Goal: Task Accomplishment & Management: Complete application form

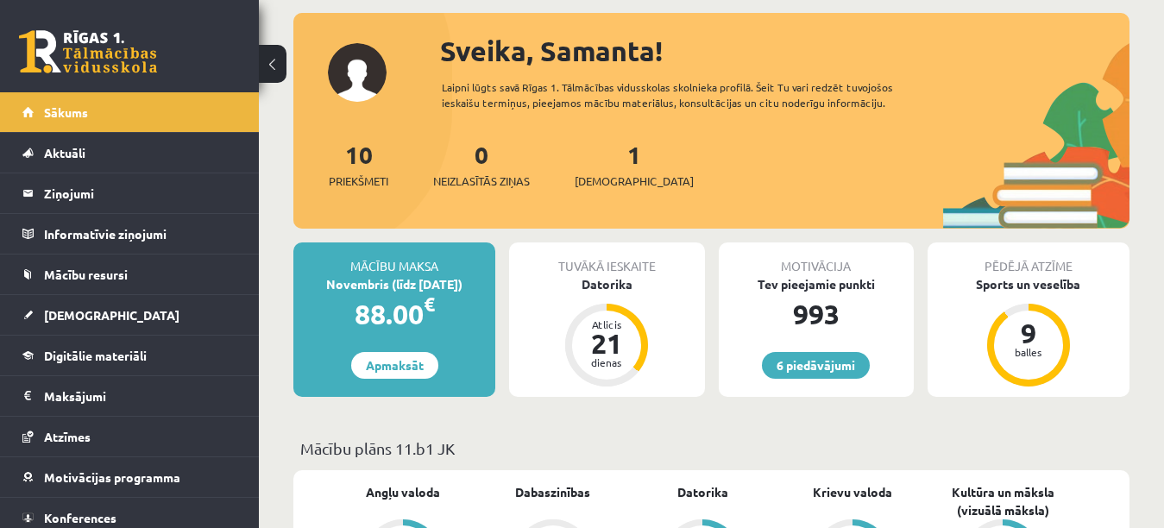
scroll to position [86, 0]
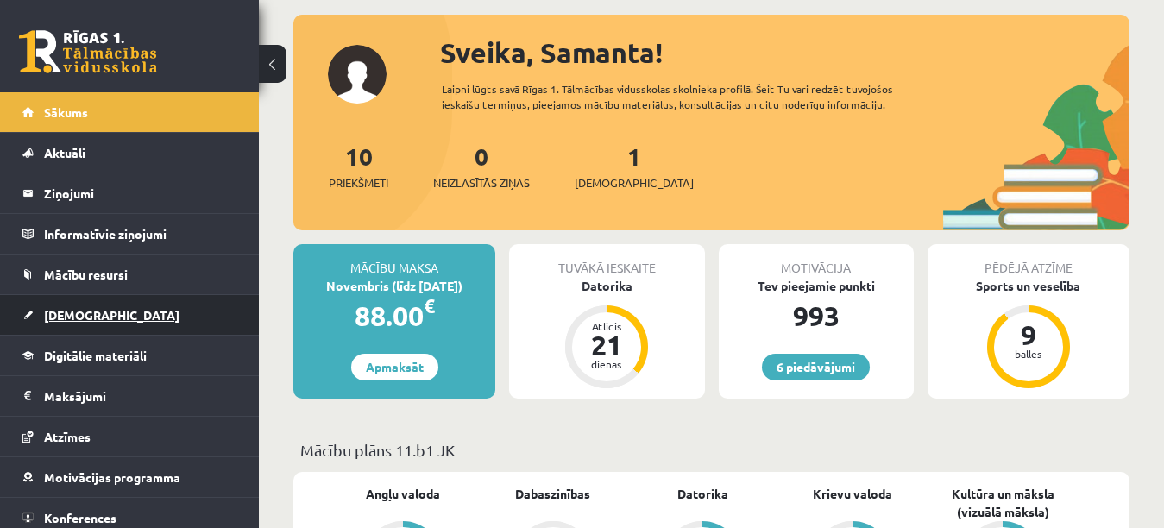
click at [165, 301] on link "[DEMOGRAPHIC_DATA]" at bounding box center [129, 315] width 215 height 40
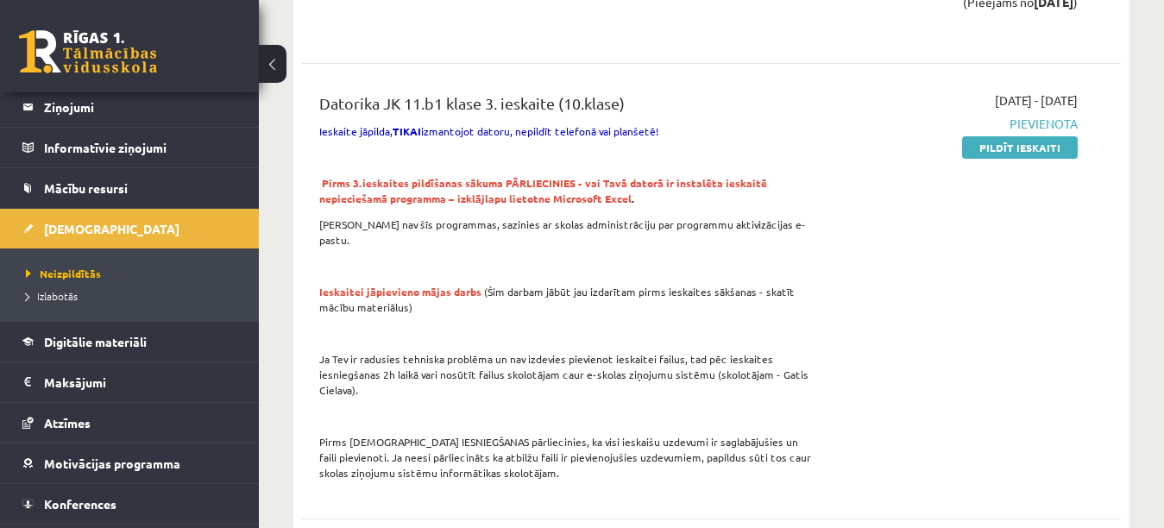
scroll to position [866, 0]
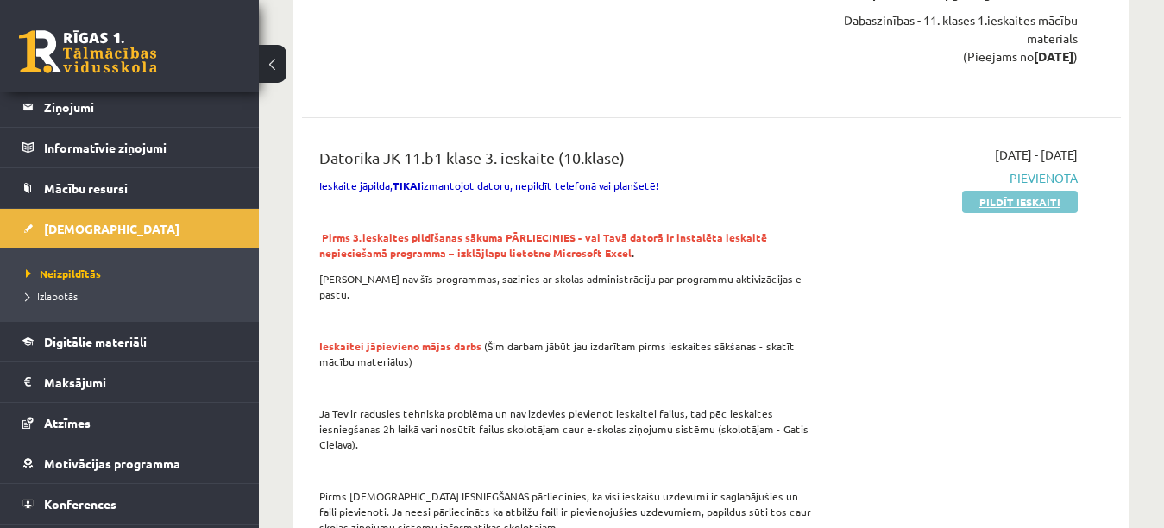
click at [1040, 203] on link "Pildīt ieskaiti" at bounding box center [1020, 202] width 116 height 22
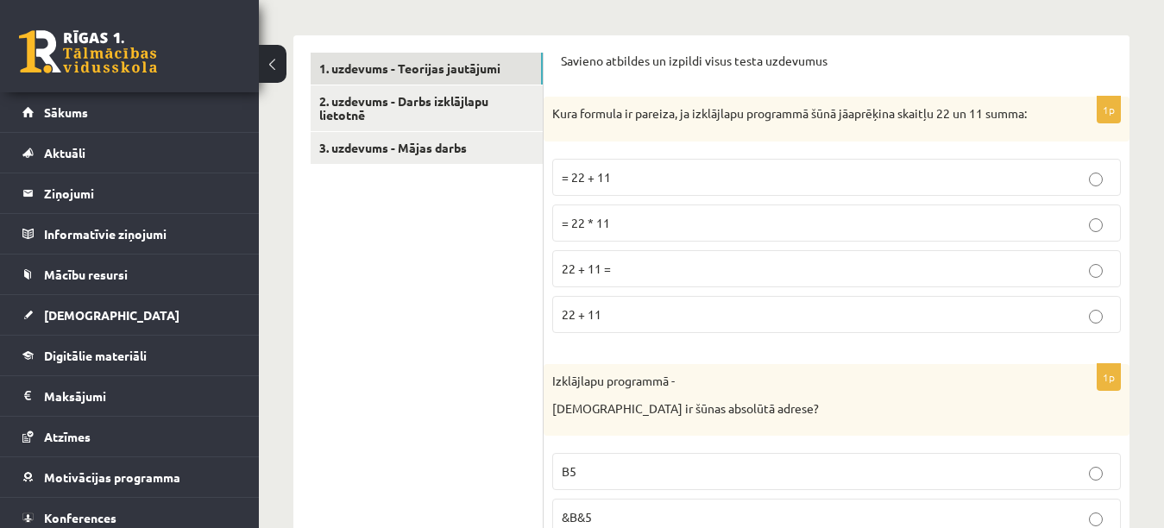
scroll to position [578, 0]
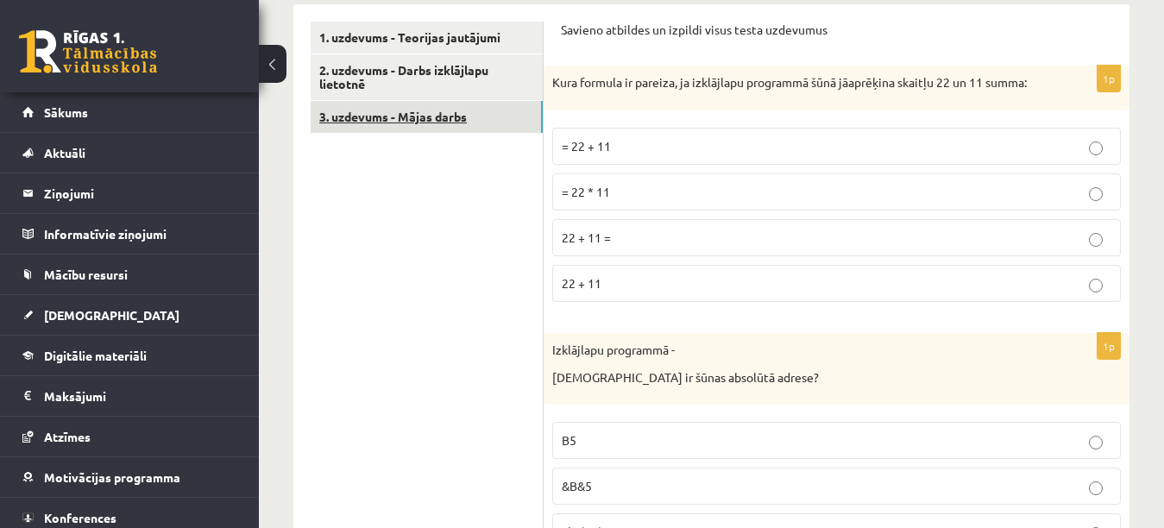
click at [393, 110] on link "3. uzdevums - Mājas darbs" at bounding box center [427, 117] width 232 height 32
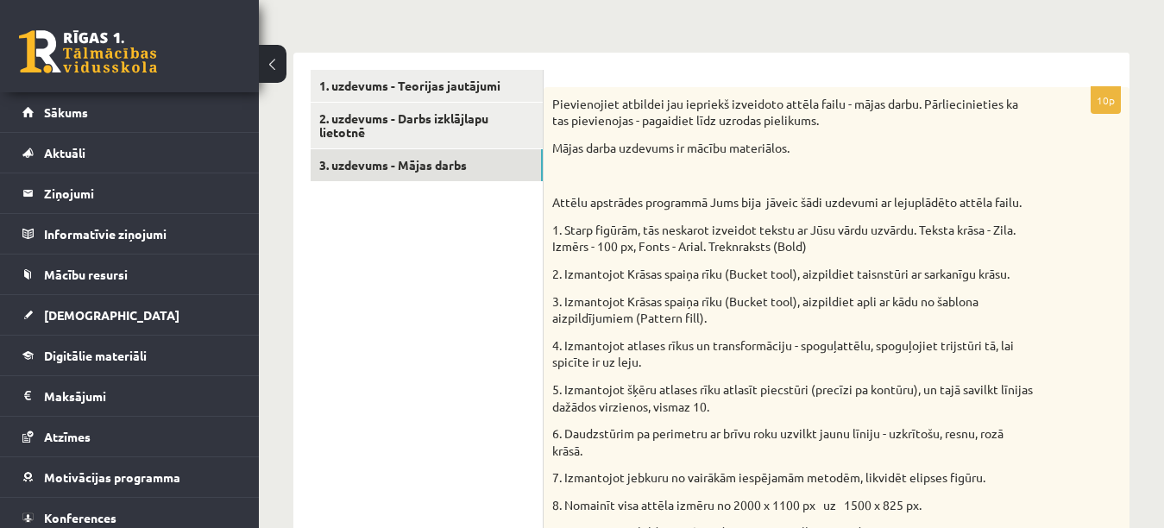
scroll to position [508, 0]
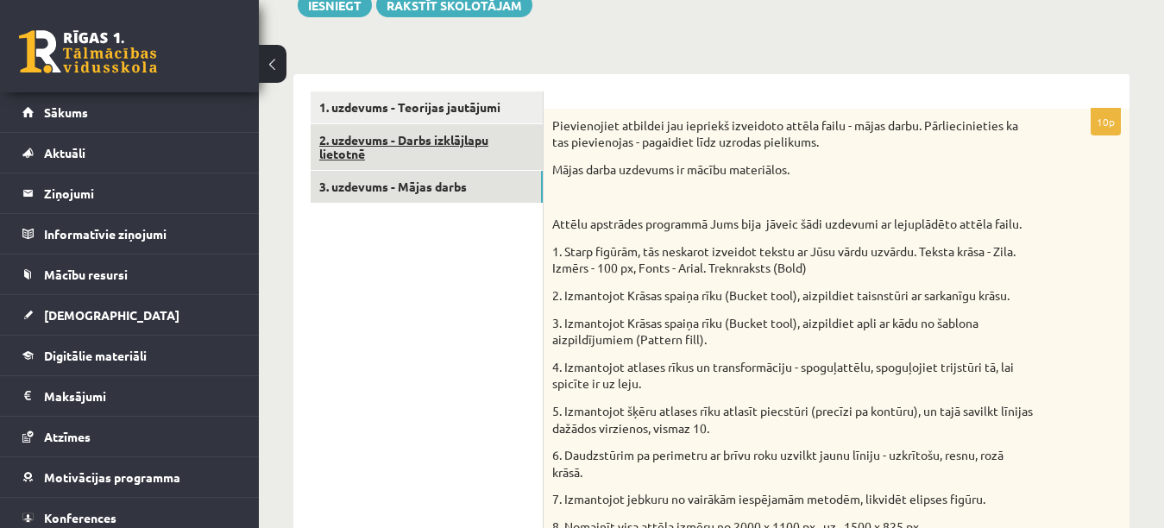
click at [428, 152] on link "2. uzdevums - Darbs izklājlapu lietotnē" at bounding box center [427, 147] width 232 height 47
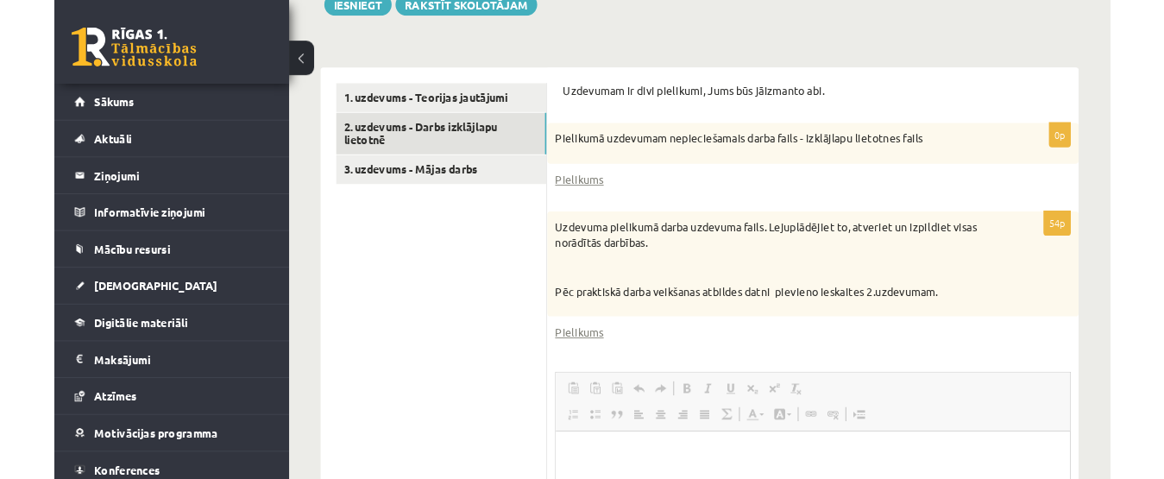
scroll to position [0, 0]
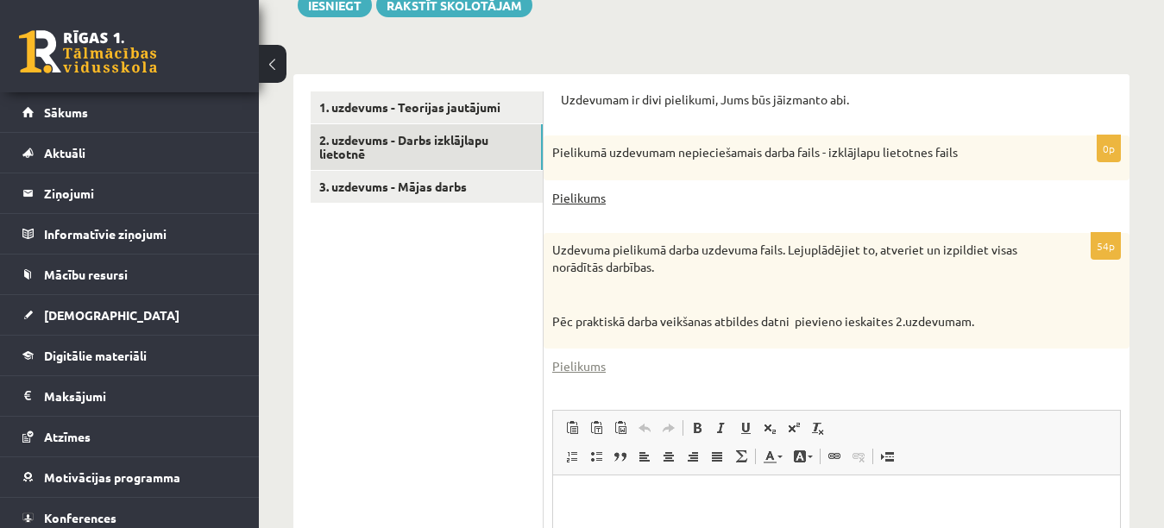
click at [577, 198] on link "Pielikums" at bounding box center [578, 198] width 53 height 18
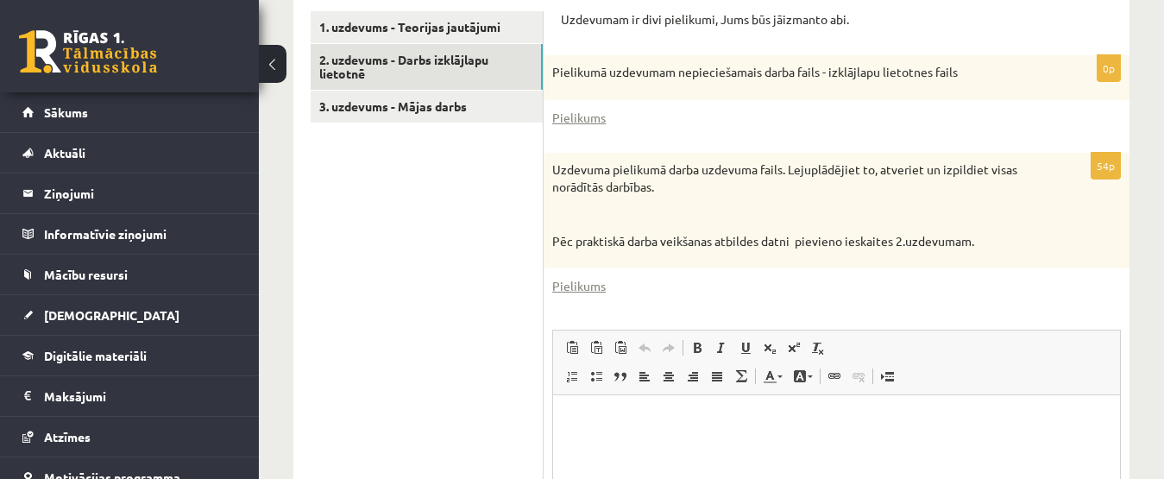
scroll to position [422, 0]
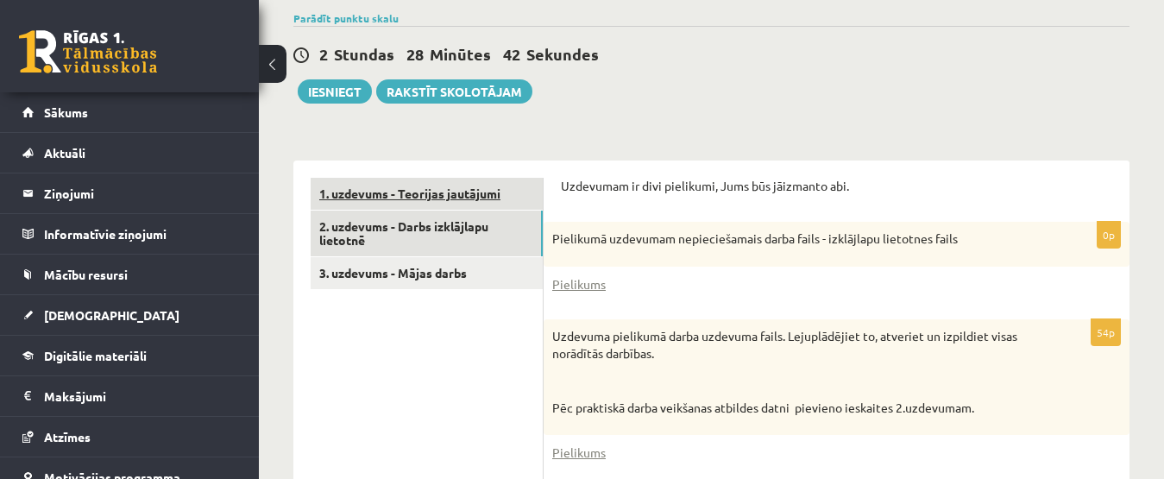
click at [371, 193] on link "1. uzdevums - Teorijas jautājumi" at bounding box center [427, 194] width 232 height 32
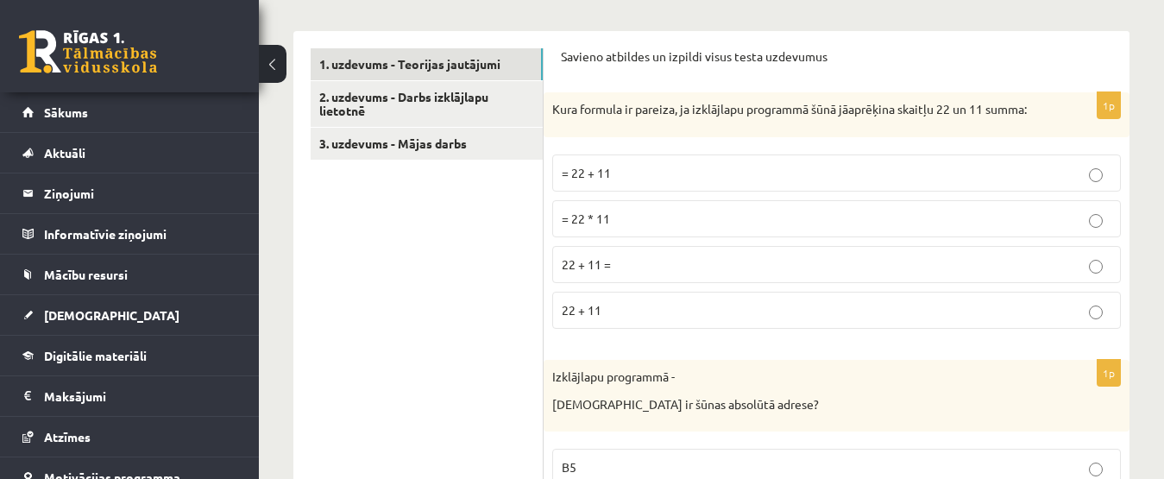
scroll to position [526, 0]
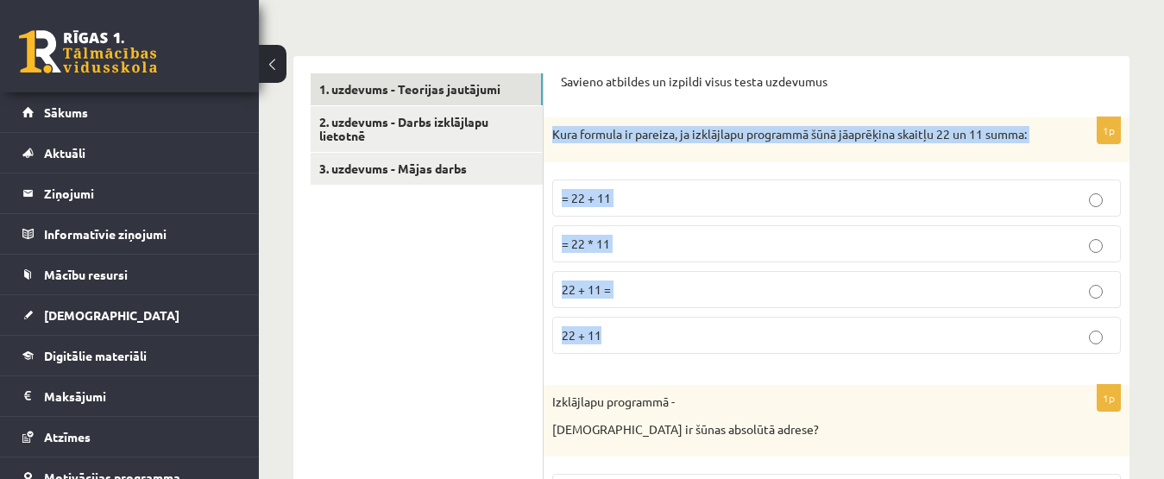
drag, startPoint x: 553, startPoint y: 134, endPoint x: 989, endPoint y: 346, distance: 484.6
click at [995, 347] on div "1p Kura formula ir pareiza, ja izklājlapu programmā šūnā jāaprēķina skaitļu 22 …" at bounding box center [836, 242] width 586 height 250
copy div "Kura formula ir pareiza, ja izklājlapu programmā šūnā jāaprēķina skaitļu 22 un …"
click at [738, 193] on p "= 22 + 11" at bounding box center [836, 198] width 549 height 18
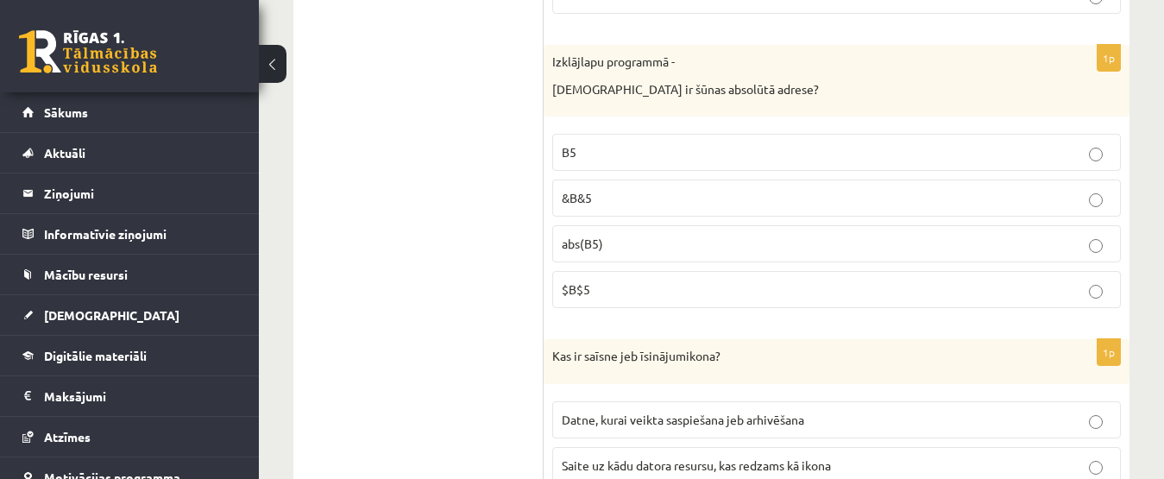
scroll to position [857, 0]
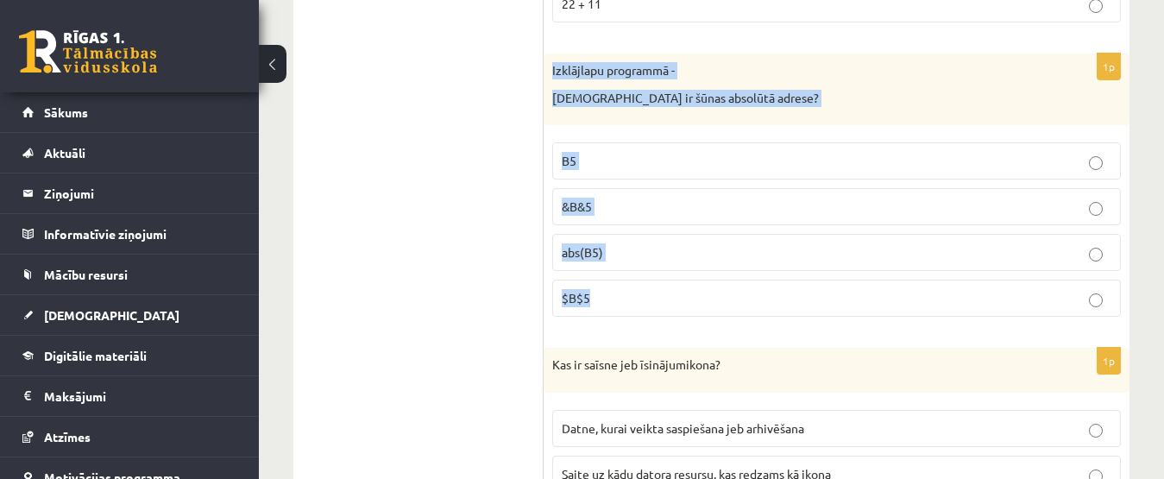
drag, startPoint x: 551, startPoint y: 68, endPoint x: 782, endPoint y: 304, distance: 330.0
click at [782, 304] on div "1p Izklājlapu programmā - Kura ir šūnas absolūtā adrese? B5 &B&5 abs(B5) $B$5" at bounding box center [836, 191] width 586 height 277
copy div "Izklājlapu programmā - Kura ir šūnas absolūtā adrese? B5 &B&5 abs(B5) $B$5"
click at [1061, 305] on p "$B$5" at bounding box center [836, 298] width 549 height 18
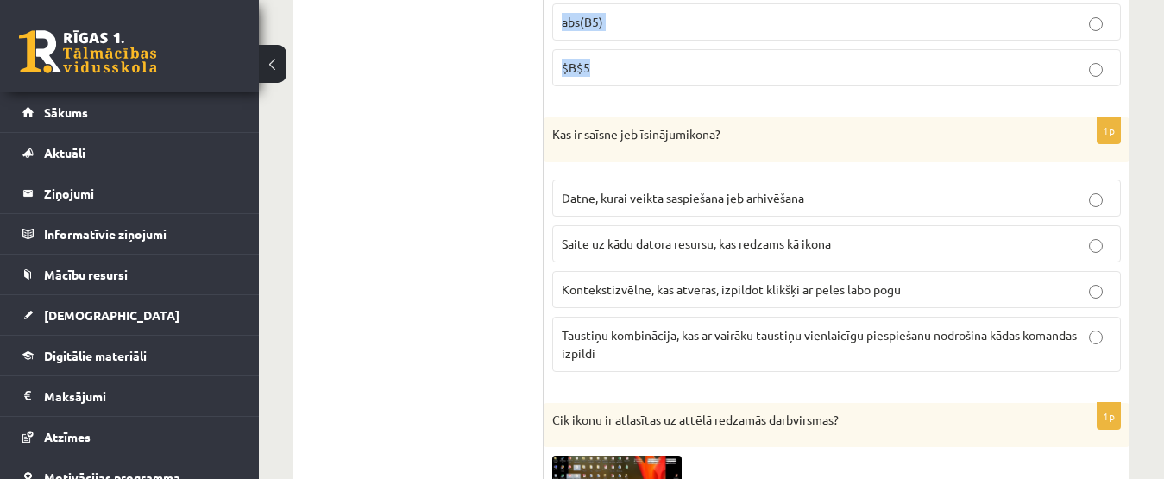
scroll to position [1096, 0]
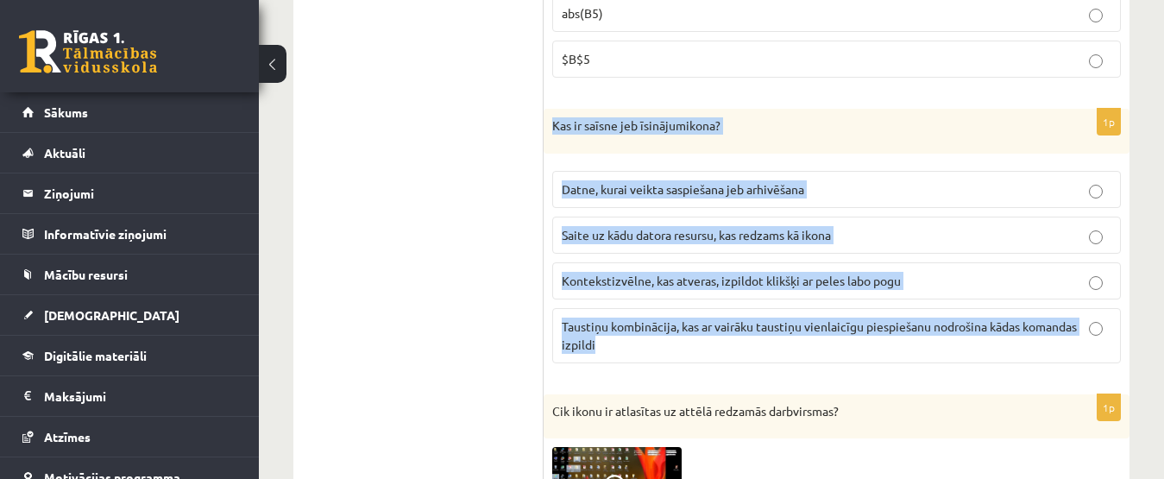
drag, startPoint x: 550, startPoint y: 119, endPoint x: 1076, endPoint y: 341, distance: 570.2
click at [1076, 341] on div "1p Kas ir saīsne jeb īsinājumikona? Datne, kurai veikta saspiešana jeb arhivēša…" at bounding box center [836, 243] width 586 height 268
copy div "Kas ir saīsne jeb īsinājumikona? Datne, kurai veikta saspiešana jeb arhivēšana …"
click at [913, 232] on p "Saite uz kādu datora resursu, kas redzams kā ikona" at bounding box center [836, 235] width 549 height 18
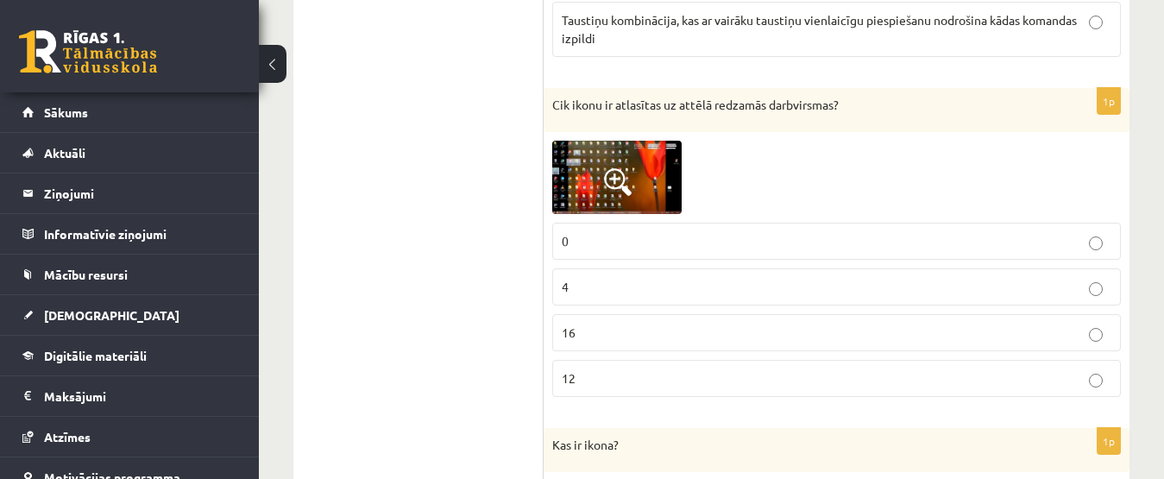
scroll to position [1420, 0]
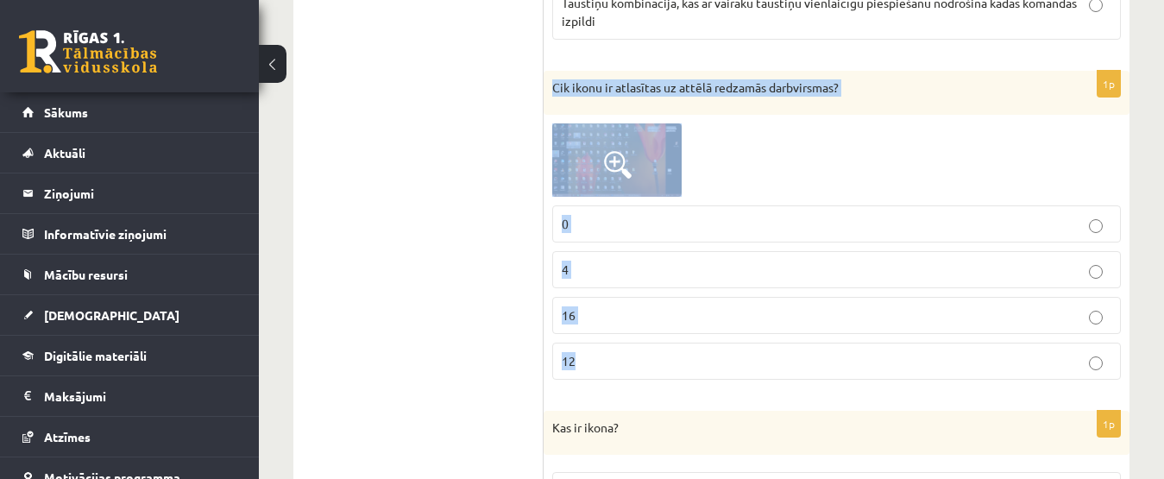
drag, startPoint x: 552, startPoint y: 88, endPoint x: 867, endPoint y: 344, distance: 405.9
click at [867, 344] on div "1p Cik ikonu ir atlasītas uz attēlā redzamās darbvirsmas? 0 4 16 12" at bounding box center [836, 232] width 586 height 323
copy div "Cik ikonu ir atlasītas uz attēlā redzamās darbvirsmas? 0 4 16 12"
click at [790, 138] on div at bounding box center [836, 159] width 568 height 72
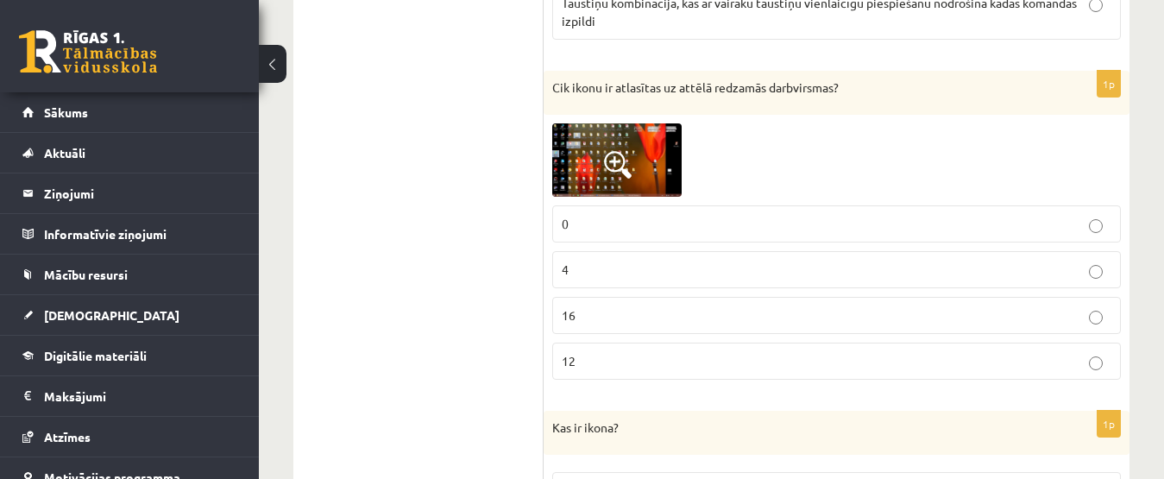
click at [582, 189] on img at bounding box center [616, 159] width 129 height 72
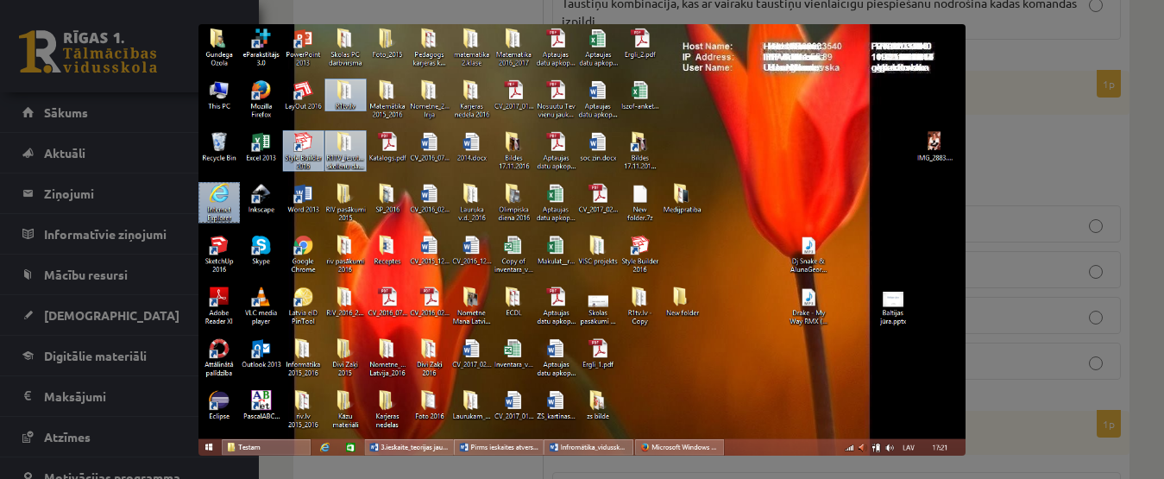
click at [1028, 155] on div at bounding box center [582, 239] width 1164 height 479
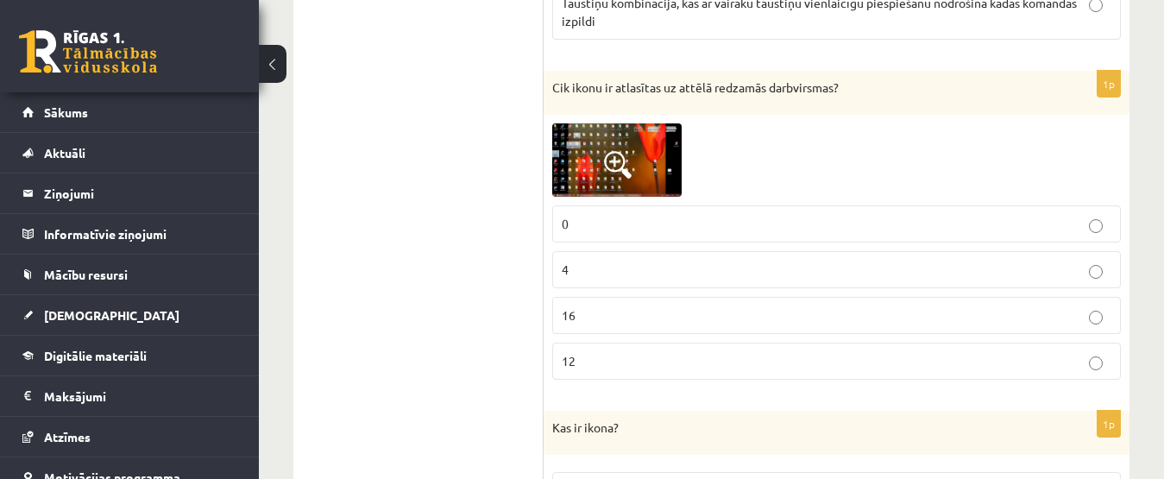
click at [677, 274] on p "4" at bounding box center [836, 270] width 549 height 18
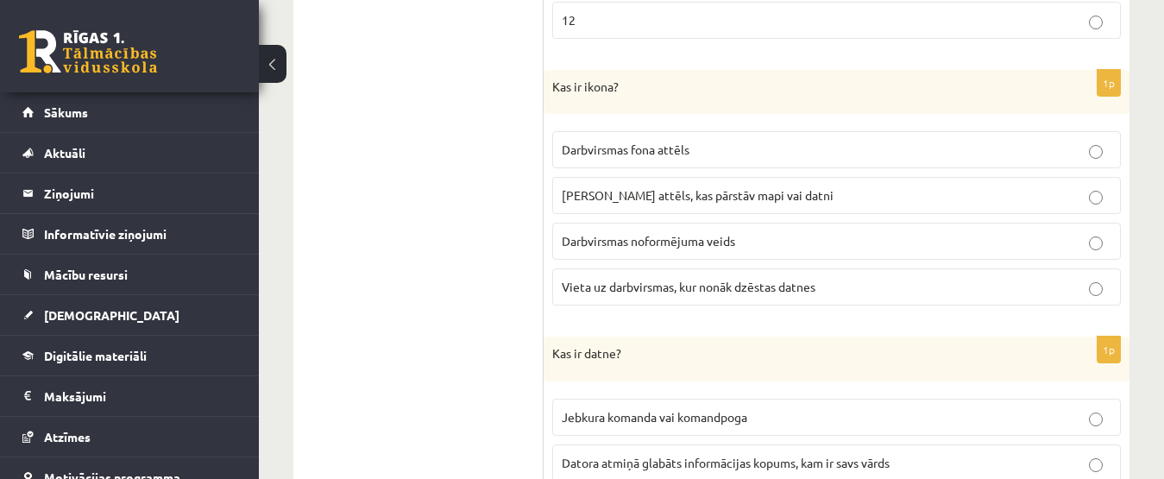
scroll to position [1768, 0]
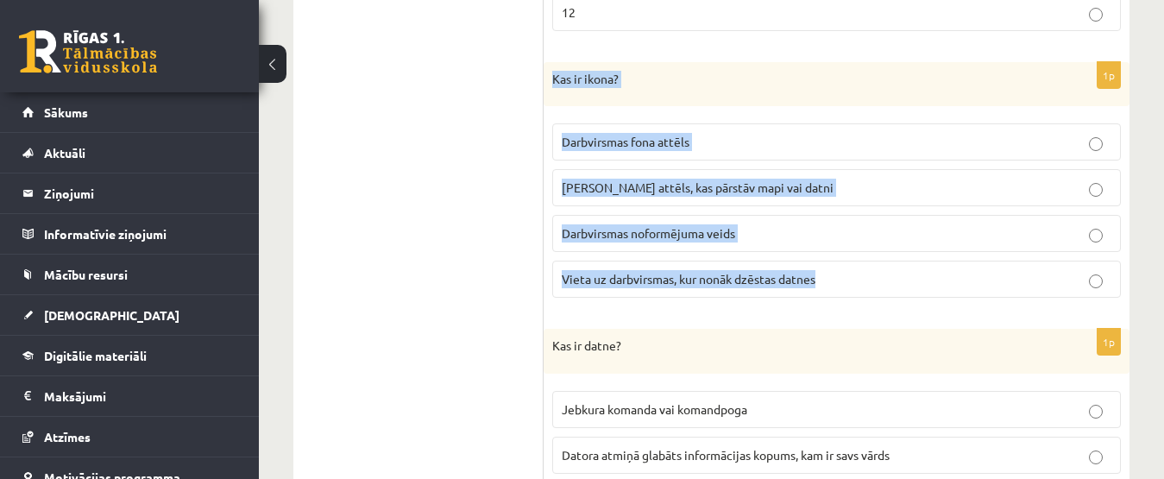
drag, startPoint x: 553, startPoint y: 78, endPoint x: 838, endPoint y: 291, distance: 356.3
click at [838, 291] on div "1p Kas ir ikona? Darbvirsmas fona attēls Neliels attēls, kas pārstāv mapi vai d…" at bounding box center [836, 187] width 586 height 250
copy div "Kas ir ikona? Darbvirsmas fona attēls Neliels attēls, kas pārstāv mapi vai datn…"
click at [1133, 270] on div "Datorika JK 11.b1 klase 3. ieskaite (10.klase) , Samanta Ābele (11.b1 JK) Ieska…" at bounding box center [711, 482] width 905 height 4369
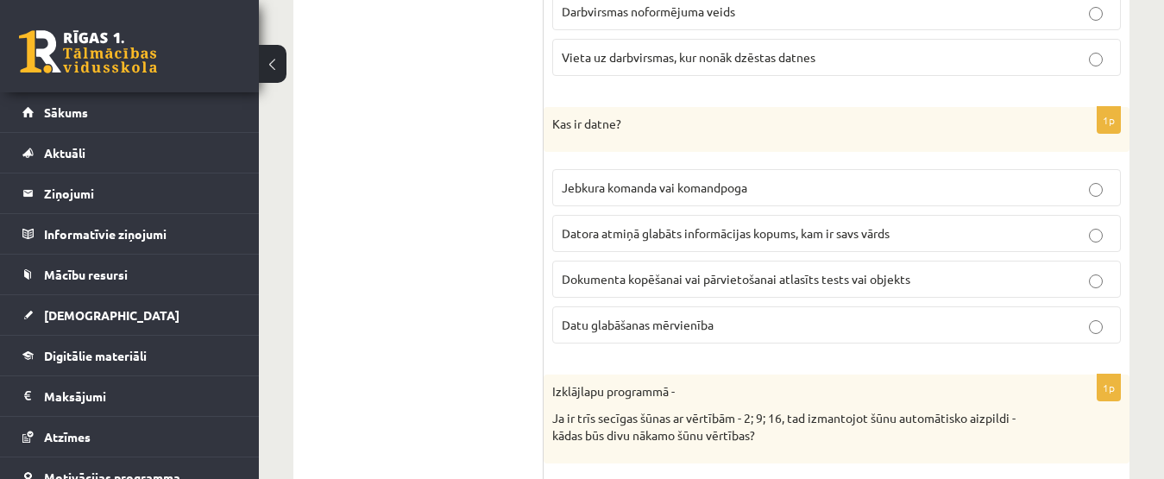
scroll to position [1999, 0]
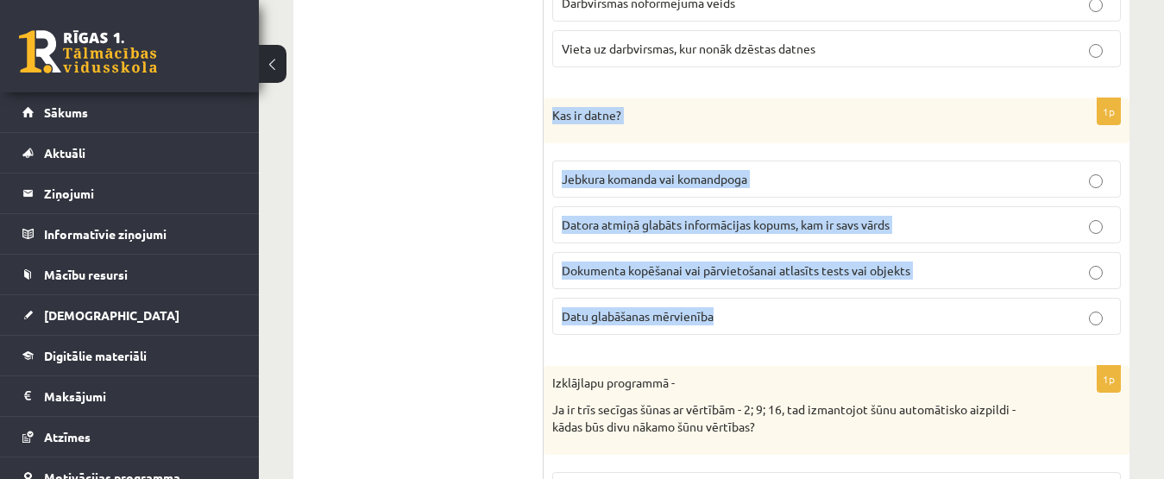
drag, startPoint x: 553, startPoint y: 112, endPoint x: 880, endPoint y: 311, distance: 382.9
click at [880, 311] on div "1p Kas ir datne? Jebkura komanda vai komandpoga Datora atmiņā glabāts informāci…" at bounding box center [836, 223] width 586 height 250
copy div "Kas ir datne? Jebkura komanda vai komandpoga Datora atmiņā glabāts informācijas…"
click at [1042, 220] on p "Datora atmiņā glabāts informācijas kopums, kam ir savs vārds" at bounding box center [836, 225] width 549 height 18
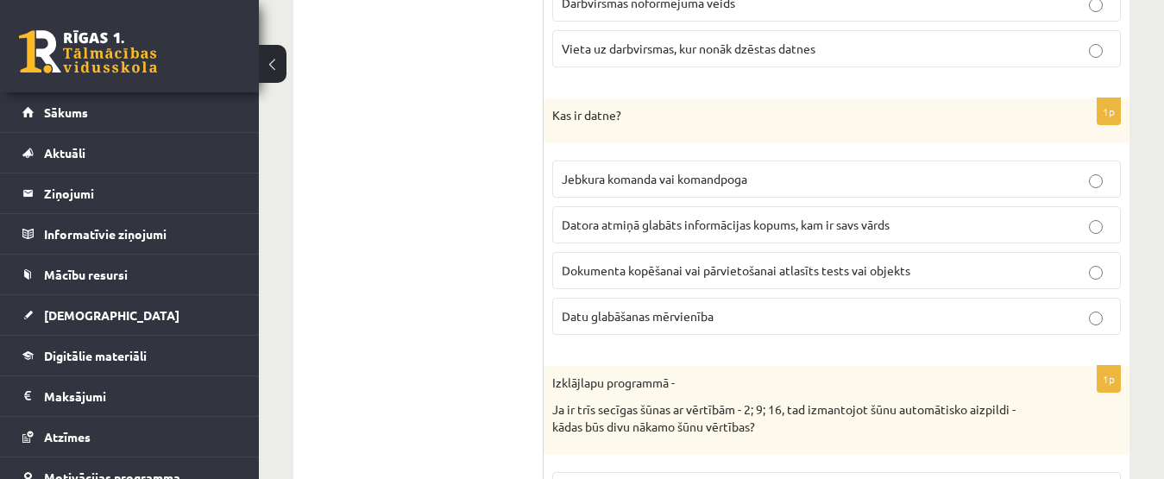
click at [976, 368] on div "Izklājlapu programmā - Ja ir trīs secīgas šūnas ar vērtībām - 2; 9; 16, tad izm…" at bounding box center [836, 410] width 586 height 89
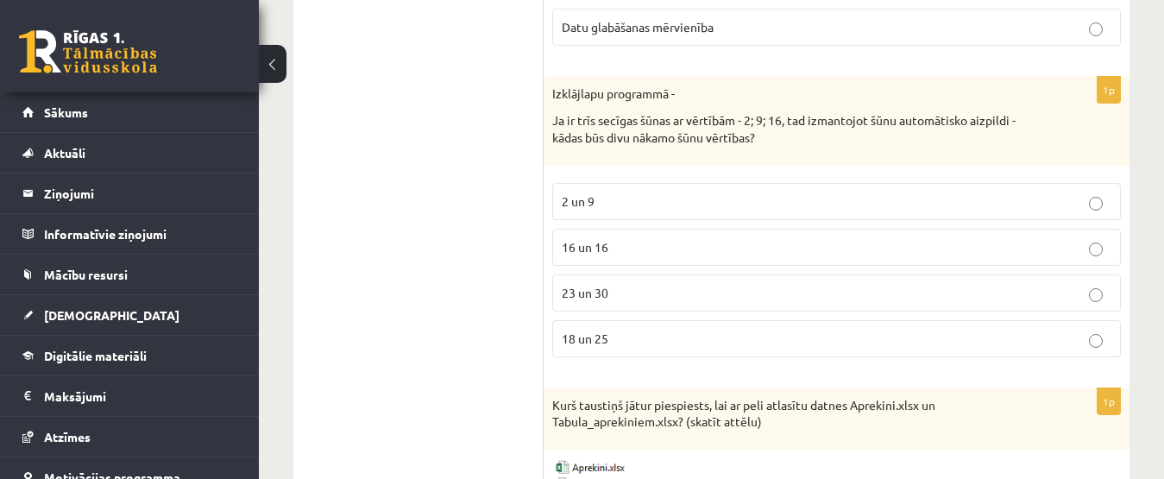
scroll to position [2305, 0]
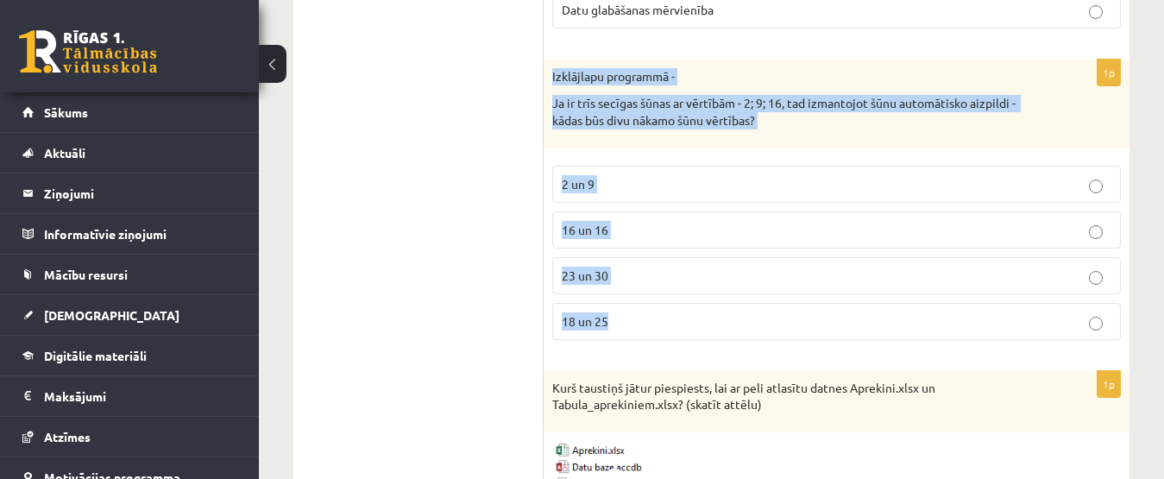
drag, startPoint x: 547, startPoint y: 72, endPoint x: 771, endPoint y: 293, distance: 314.7
click at [784, 326] on div "1p Izklājlapu programmā - Ja ir trīs secīgas šūnas ar vērtībām - 2; 9; 16, tad …" at bounding box center [836, 207] width 586 height 294
copy div "Izklājlapu programmā - Ja ir trīs secīgas šūnas ar vērtībām - 2; 9; 16, tad izm…"
click at [839, 270] on p "23 un 30" at bounding box center [836, 276] width 549 height 18
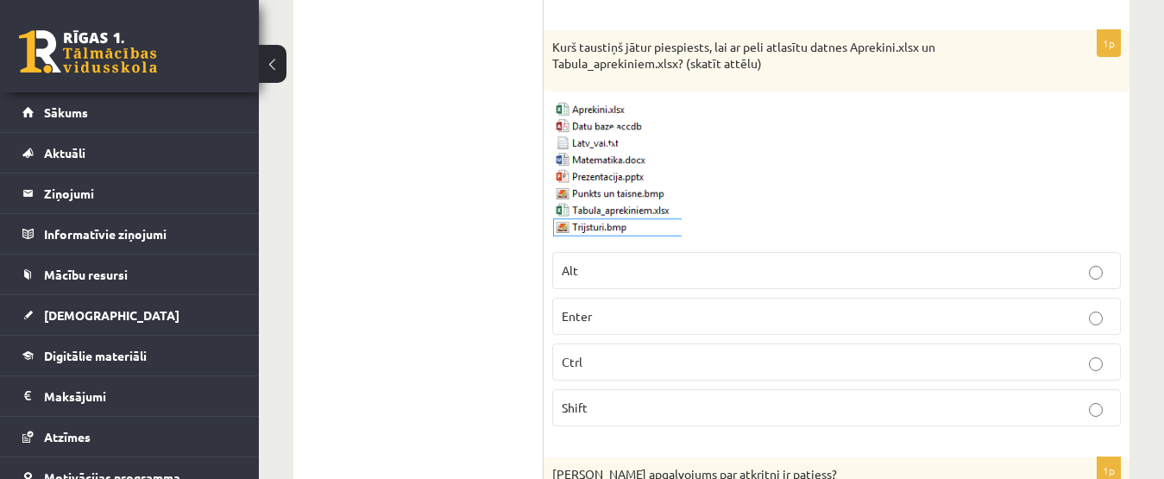
scroll to position [2663, 0]
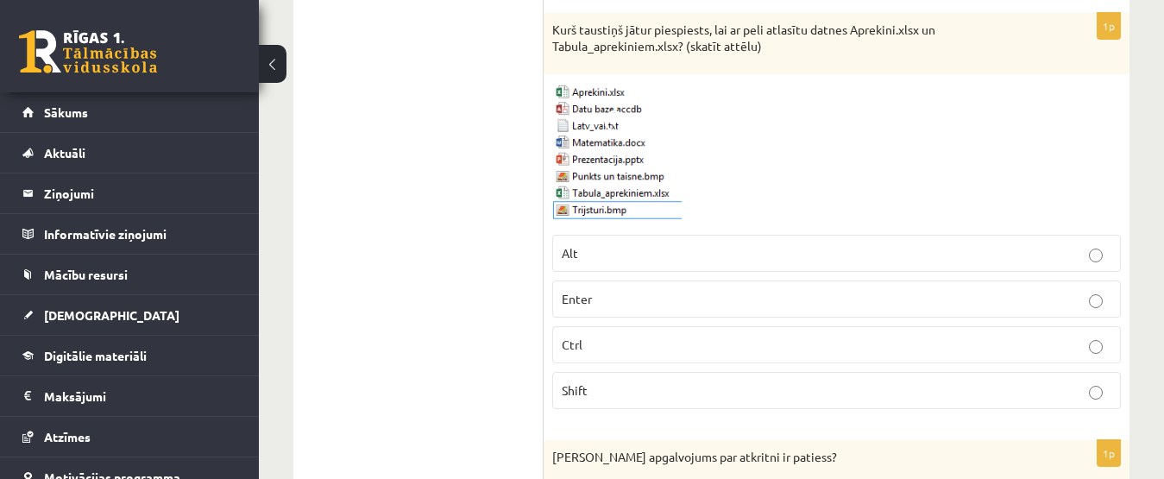
click at [712, 295] on p "Enter" at bounding box center [836, 299] width 549 height 18
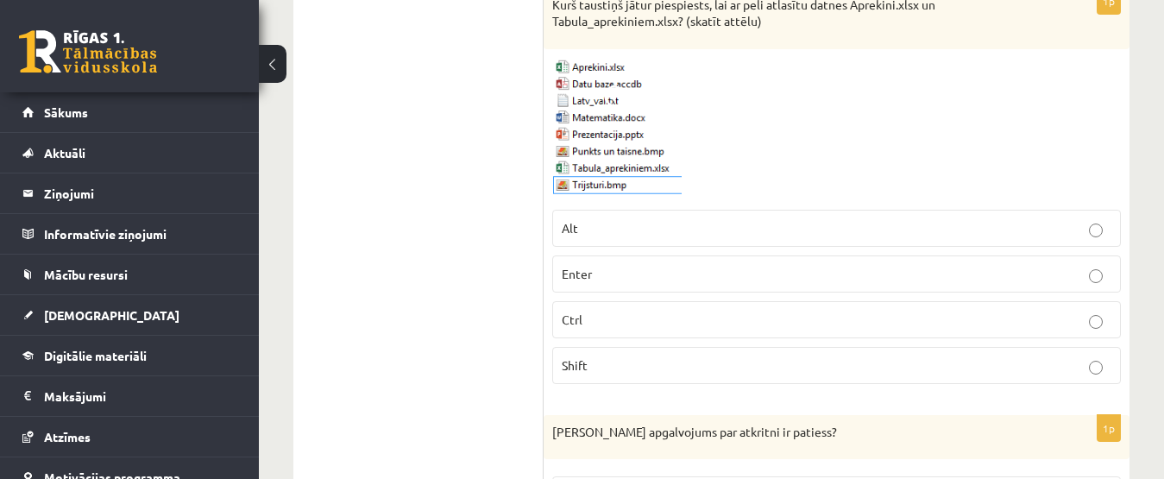
scroll to position [2603, 0]
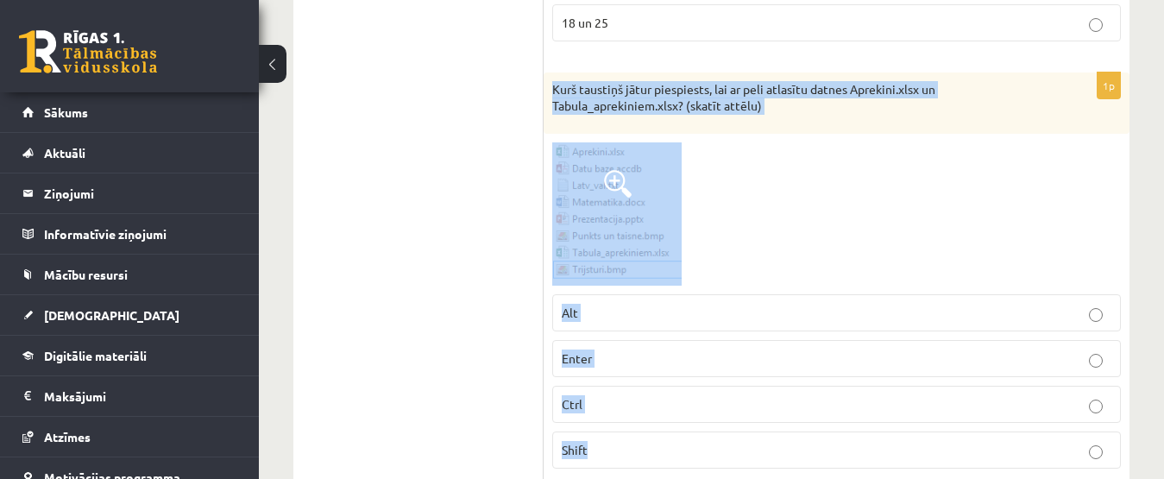
drag, startPoint x: 552, startPoint y: 89, endPoint x: 965, endPoint y: 434, distance: 538.3
click at [965, 441] on div "1p Kurš taustiņš jātur piespiests, lai ar peli atlasītu datnes Aprekini.xlsx un…" at bounding box center [836, 277] width 586 height 410
copy div "Kurš taustiņš jātur piespiests, lai ar peli atlasītu datnes Aprekini.xlsx un Ta…"
click at [661, 396] on p "Ctrl" at bounding box center [836, 404] width 549 height 18
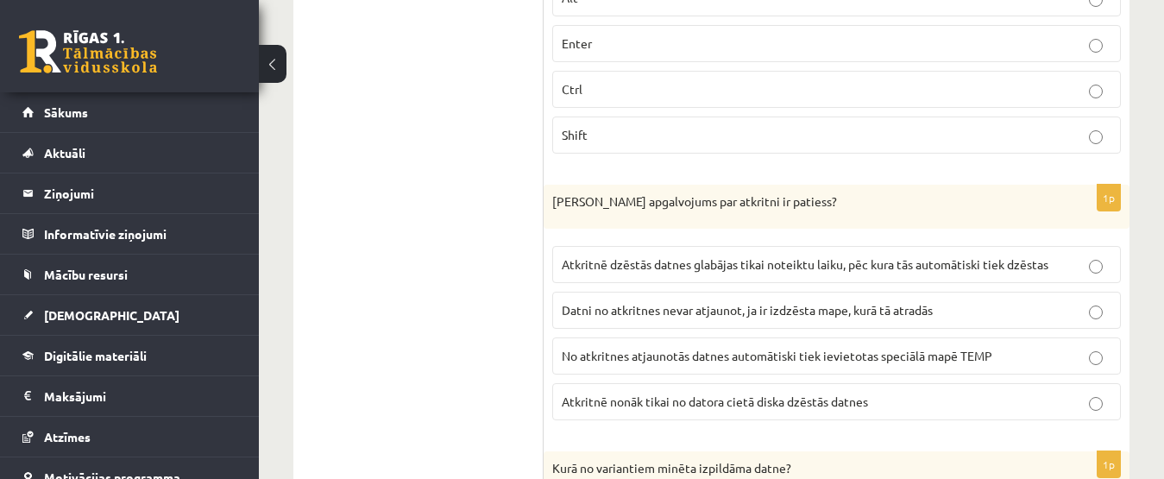
scroll to position [2943, 0]
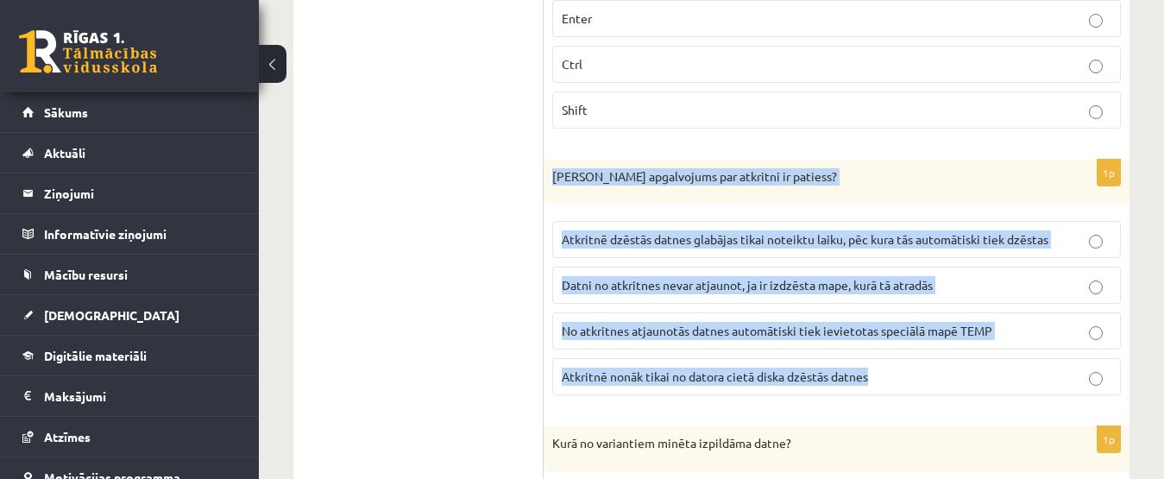
drag, startPoint x: 551, startPoint y: 173, endPoint x: 979, endPoint y: 380, distance: 474.9
click at [981, 380] on div "1p Kurš apgalvojums par atkritni ir patiess? Atkritnē dzēstās datnes glabājas t…" at bounding box center [836, 285] width 586 height 250
copy div "Kurš apgalvojums par atkritni ir patiess? Atkritnē dzēstās datnes glabājas tika…"
click at [888, 241] on span "Atkritnē dzēstās datnes glabājas tikai noteiktu laiku, pēc kura tās automātiski…" at bounding box center [805, 239] width 487 height 16
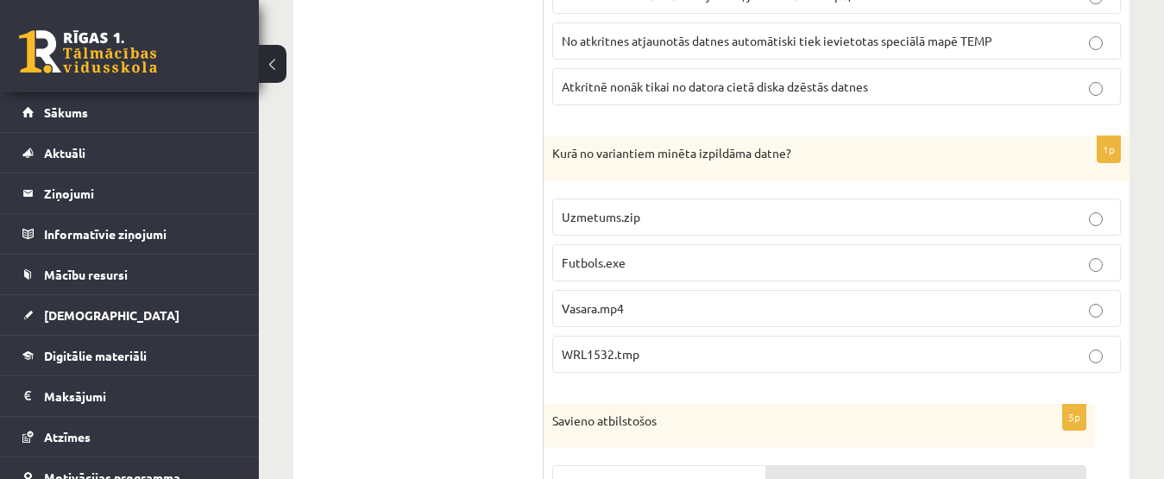
scroll to position [3242, 0]
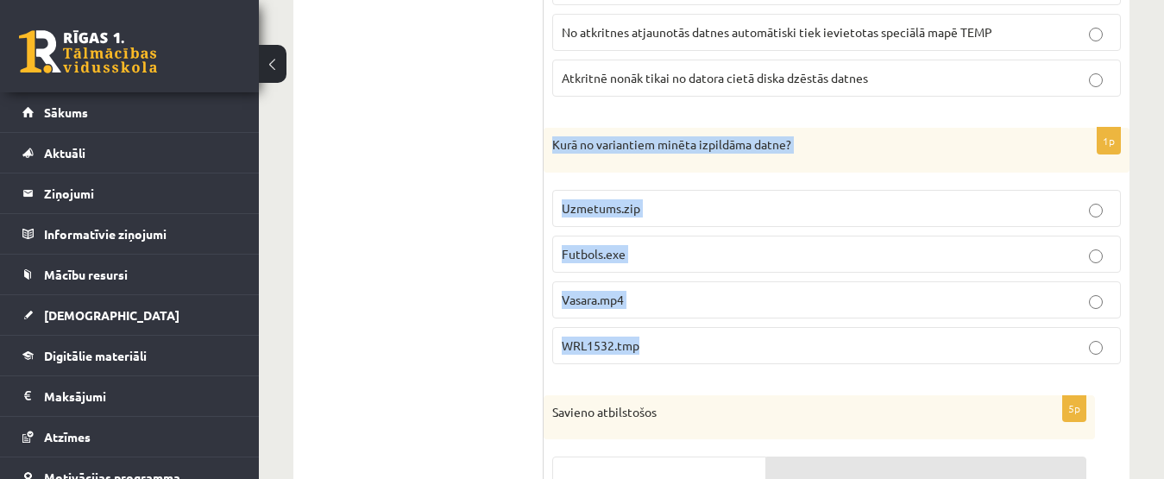
drag, startPoint x: 553, startPoint y: 142, endPoint x: 803, endPoint y: 361, distance: 332.5
click at [803, 361] on div "1p Kurā no variantiem minēta izpildāma datne? Uzmetums.zip Futbols.exe Vasara.m…" at bounding box center [836, 253] width 586 height 250
copy div "Kurā no variantiem minēta izpildāma datne? Uzmetums.zip Futbols.exe Vasara.mp4 …"
click at [782, 243] on label "Futbols.exe" at bounding box center [836, 253] width 568 height 37
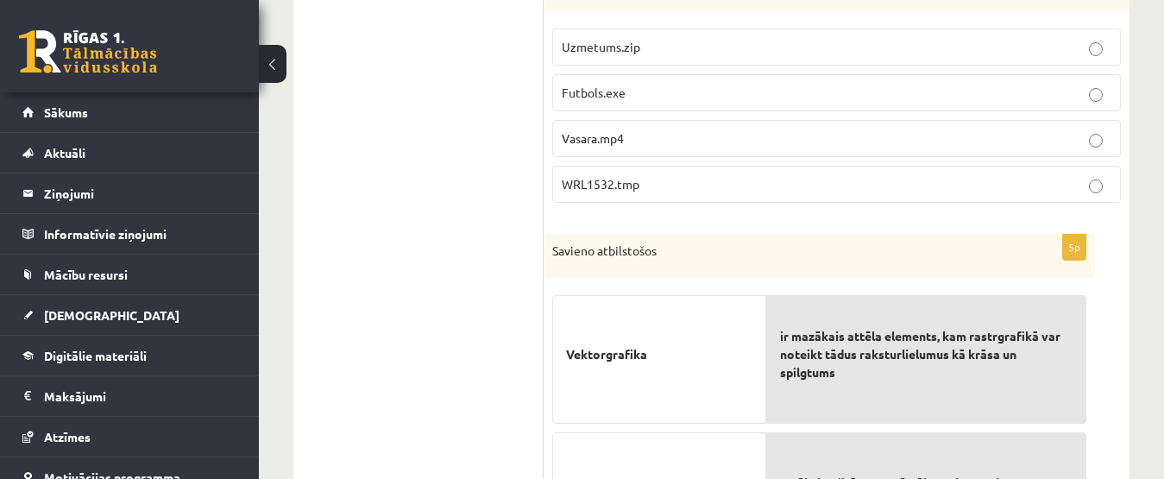
scroll to position [3429, 0]
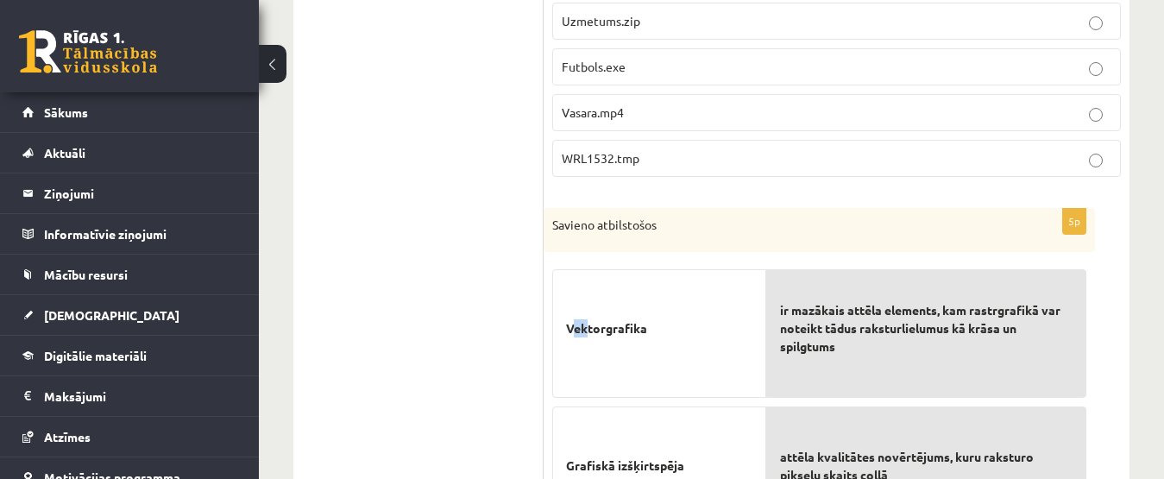
drag, startPoint x: 572, startPoint y: 300, endPoint x: 588, endPoint y: 330, distance: 33.6
click at [588, 330] on p "Vektorgrafika" at bounding box center [659, 328] width 186 height 91
click at [559, 310] on div "Vektorgrafika" at bounding box center [659, 333] width 214 height 129
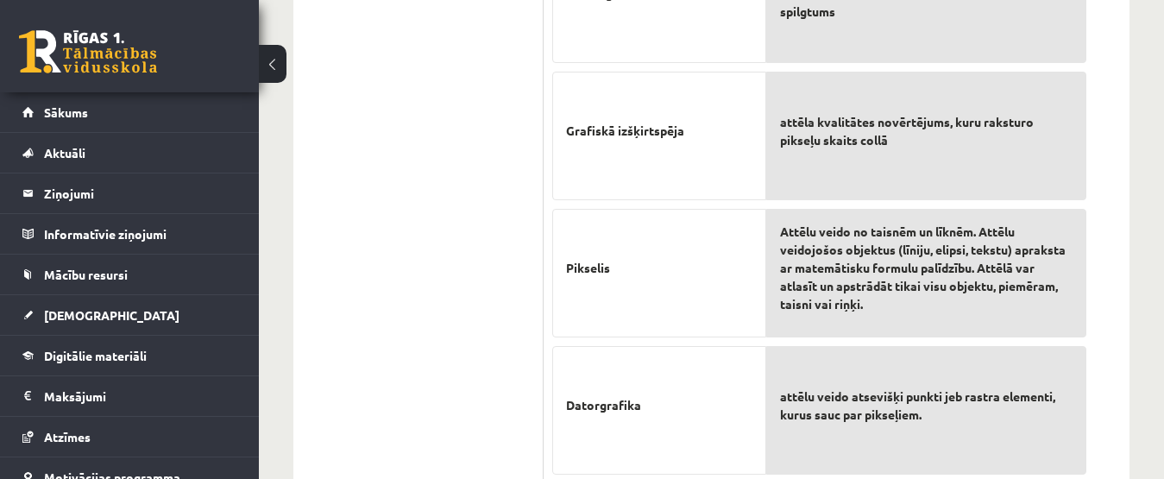
scroll to position [3958, 0]
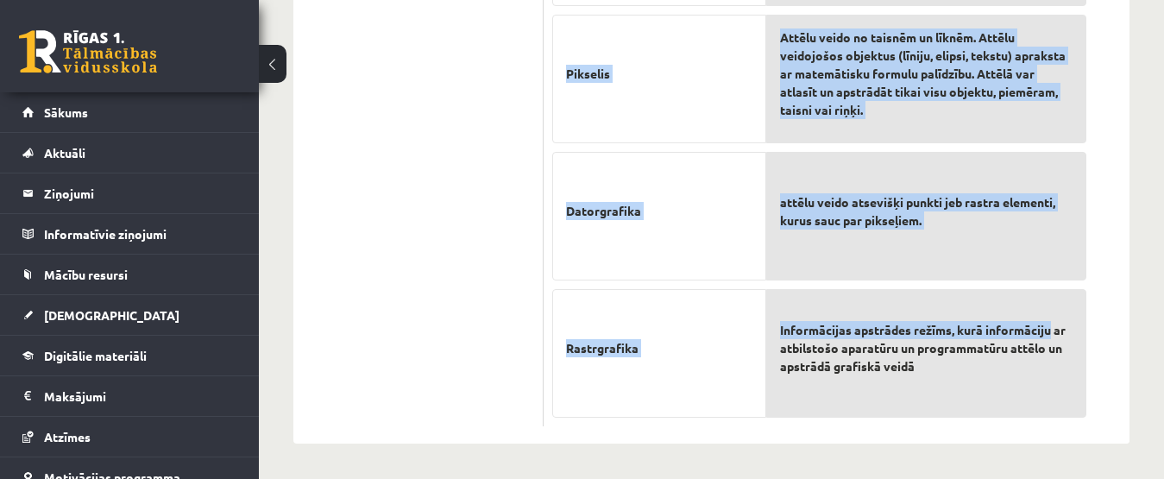
drag, startPoint x: 568, startPoint y: 326, endPoint x: 1025, endPoint y: 242, distance: 464.9
click at [1031, 249] on fieldset "Vektorgrafika Grafiskā izšķirtspēja Pikselis Datorgrafika Rastrgrafika ir mazāk…" at bounding box center [819, 75] width 534 height 686
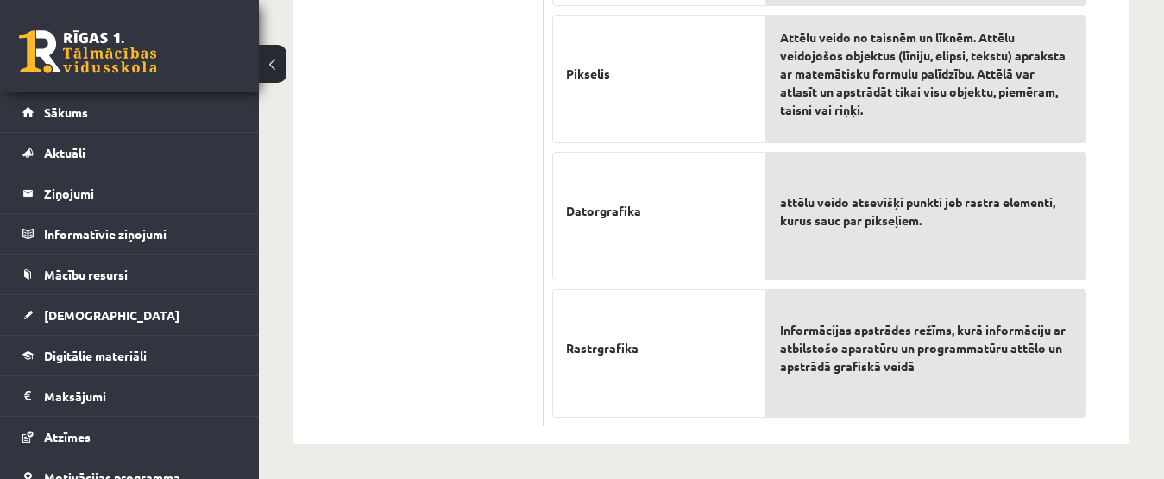
click at [855, 322] on span "Informācijas apstrādes režīms, kurā informāciju ar atbilstošo aparatūru un prog…" at bounding box center [926, 348] width 292 height 54
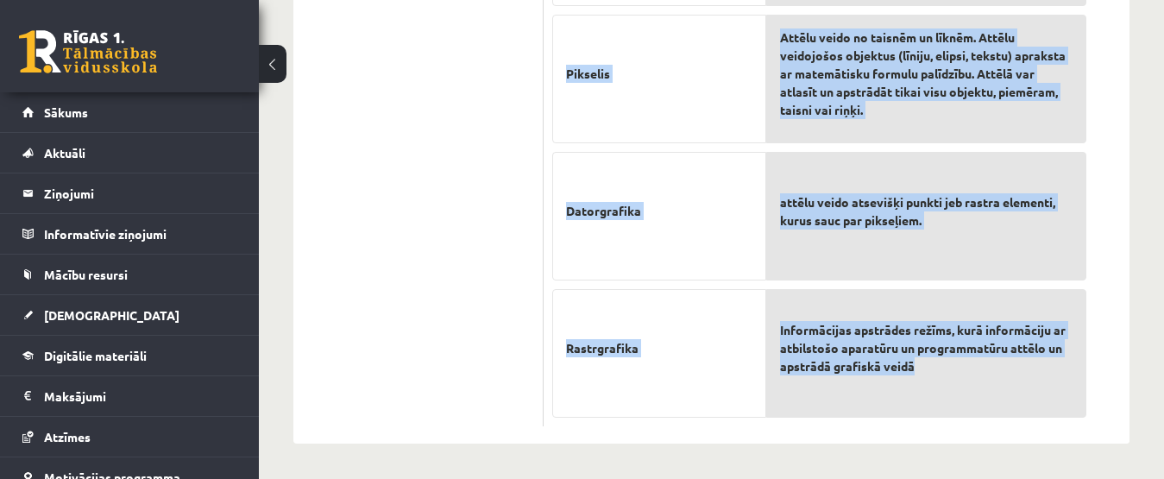
drag, startPoint x: 565, startPoint y: 180, endPoint x: 1024, endPoint y: 378, distance: 499.6
click at [1024, 378] on fieldset "Vektorgrafika Grafiskā izšķirtspēja Pikselis Datorgrafika Rastrgrafika ir mazāk…" at bounding box center [819, 75] width 534 height 686
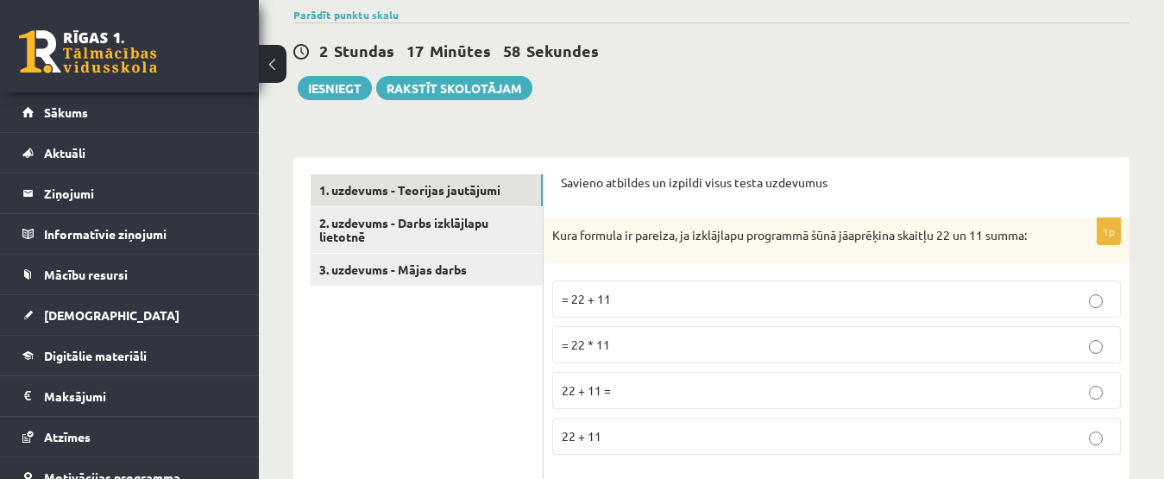
scroll to position [519, 0]
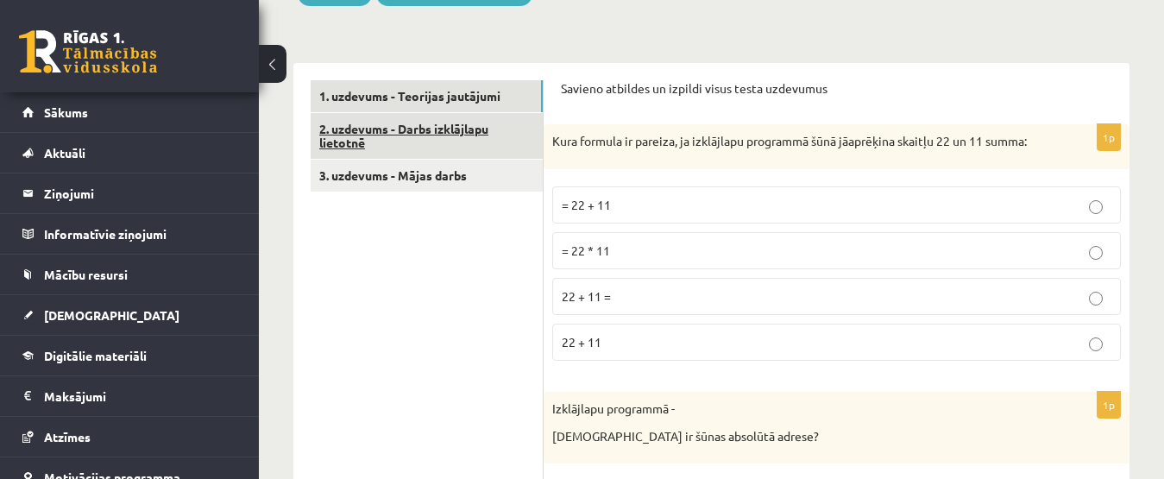
click at [372, 129] on link "2. uzdevums - Darbs izklājlapu lietotnē" at bounding box center [427, 136] width 232 height 47
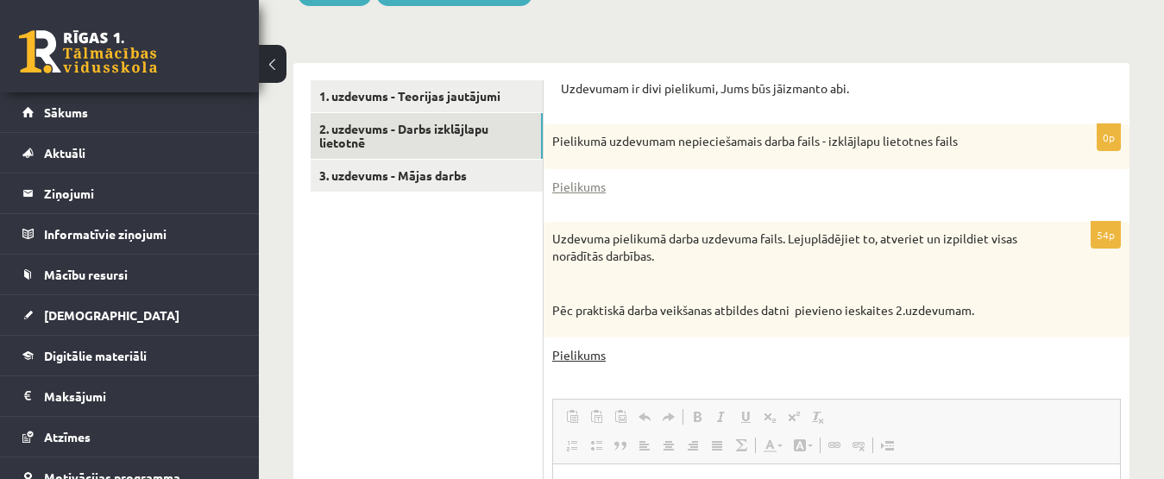
scroll to position [0, 0]
click at [588, 355] on link "Pielikums" at bounding box center [578, 355] width 53 height 18
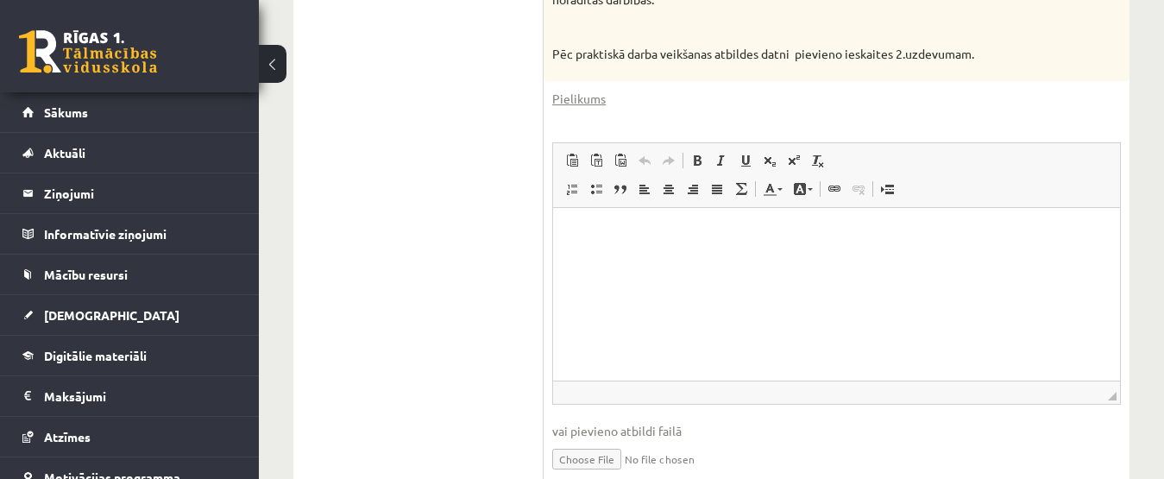
scroll to position [796, 0]
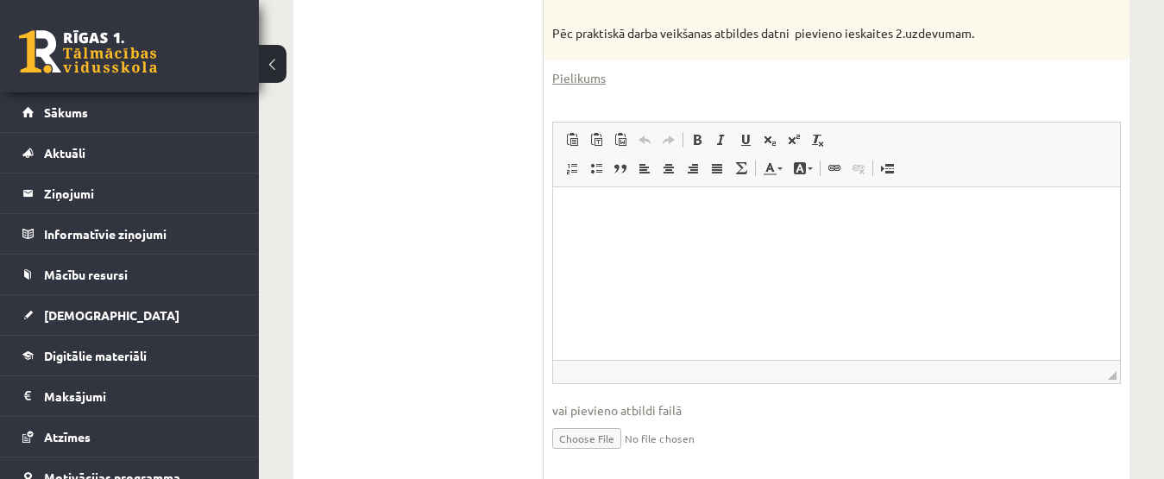
drag, startPoint x: 1175, startPoint y: 315, endPoint x: 491, endPoint y: 136, distance: 707.0
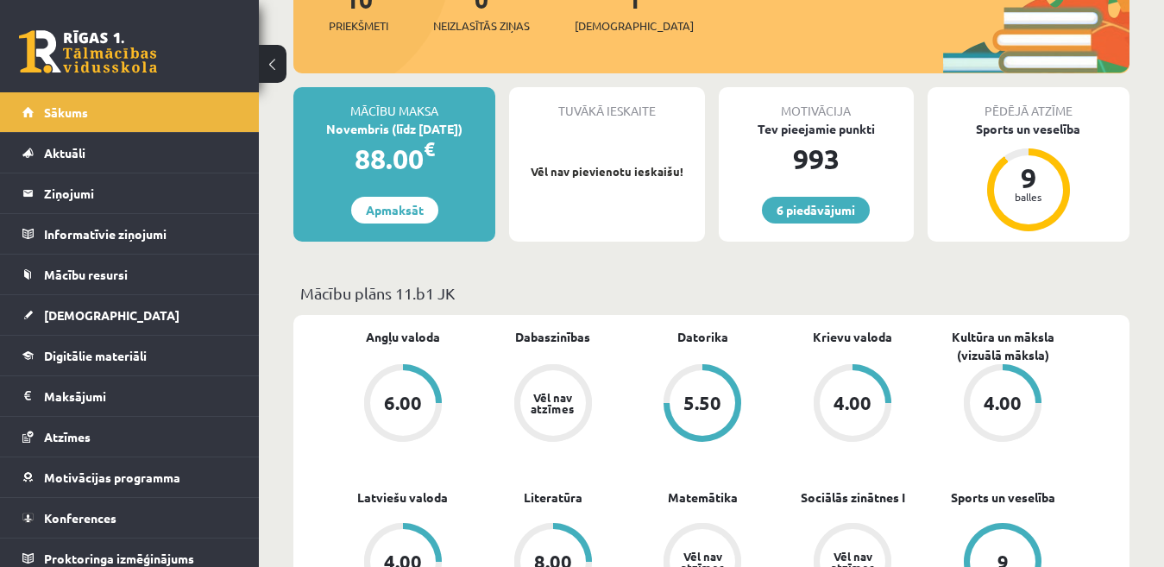
scroll to position [259, 0]
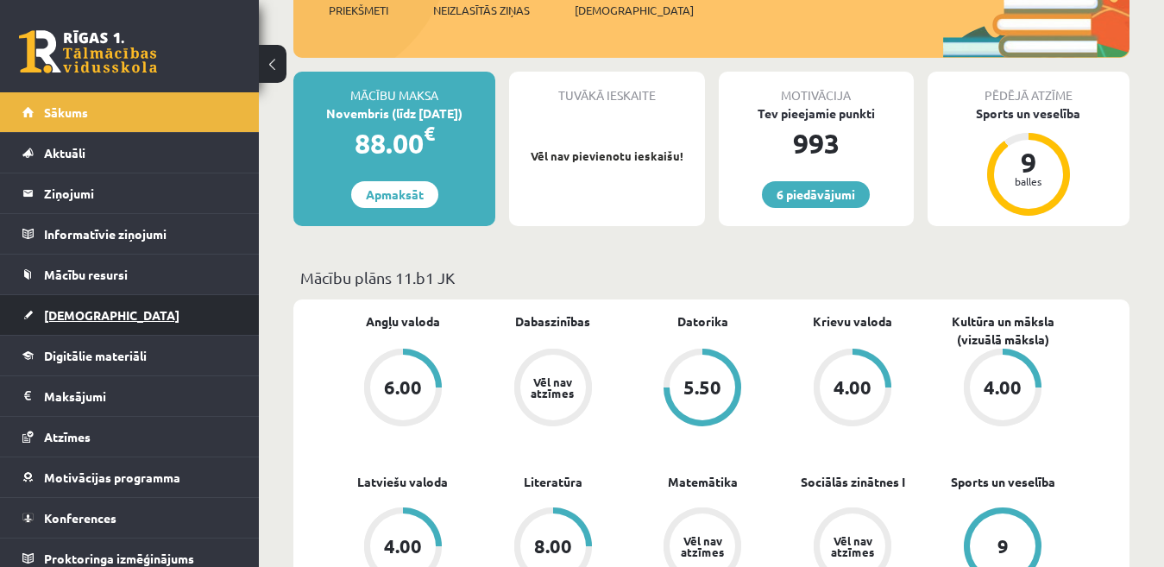
click at [91, 321] on span "[DEMOGRAPHIC_DATA]" at bounding box center [111, 315] width 135 height 16
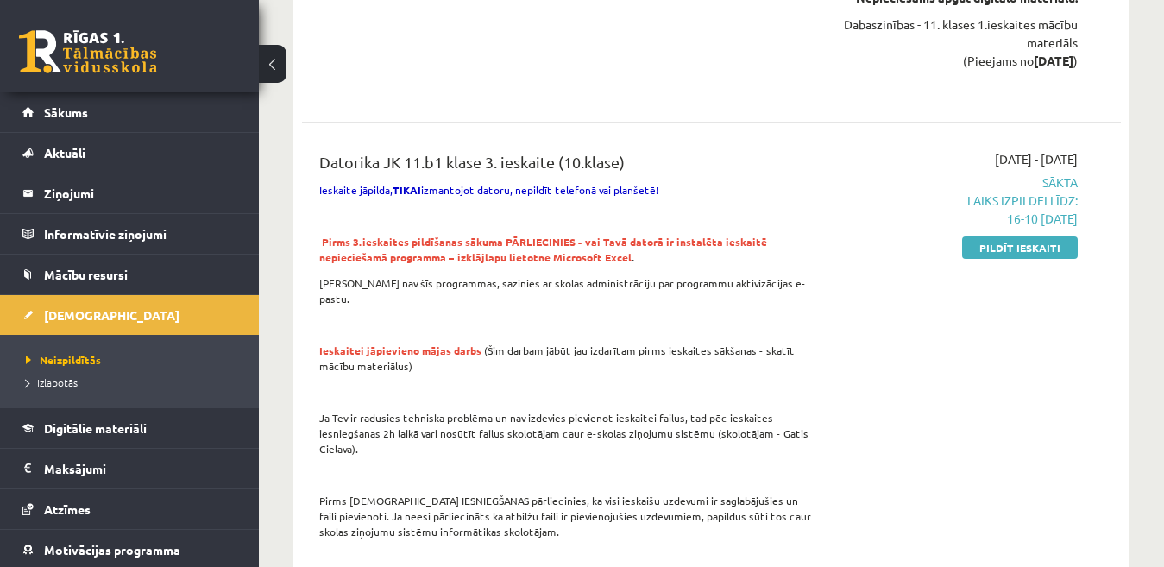
scroll to position [845, 0]
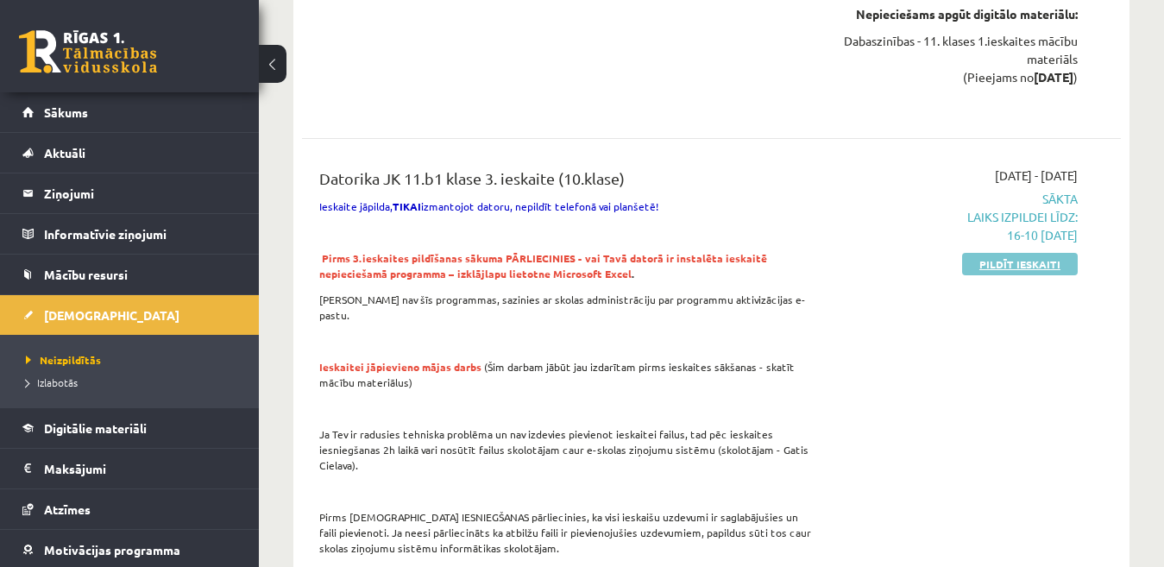
click at [1039, 256] on link "Pildīt ieskaiti" at bounding box center [1020, 264] width 116 height 22
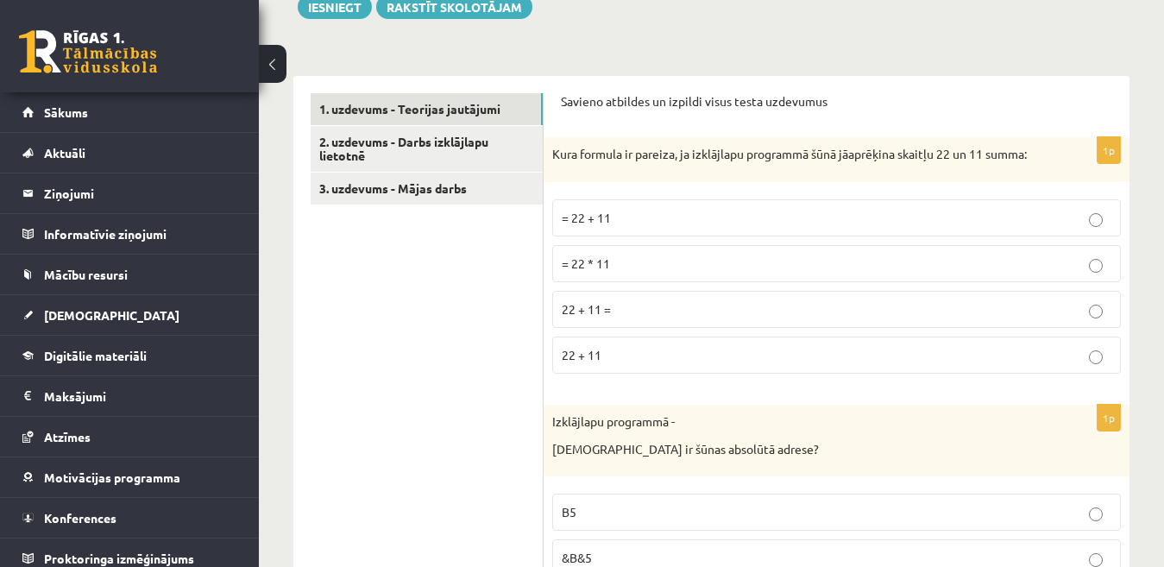
scroll to position [492, 0]
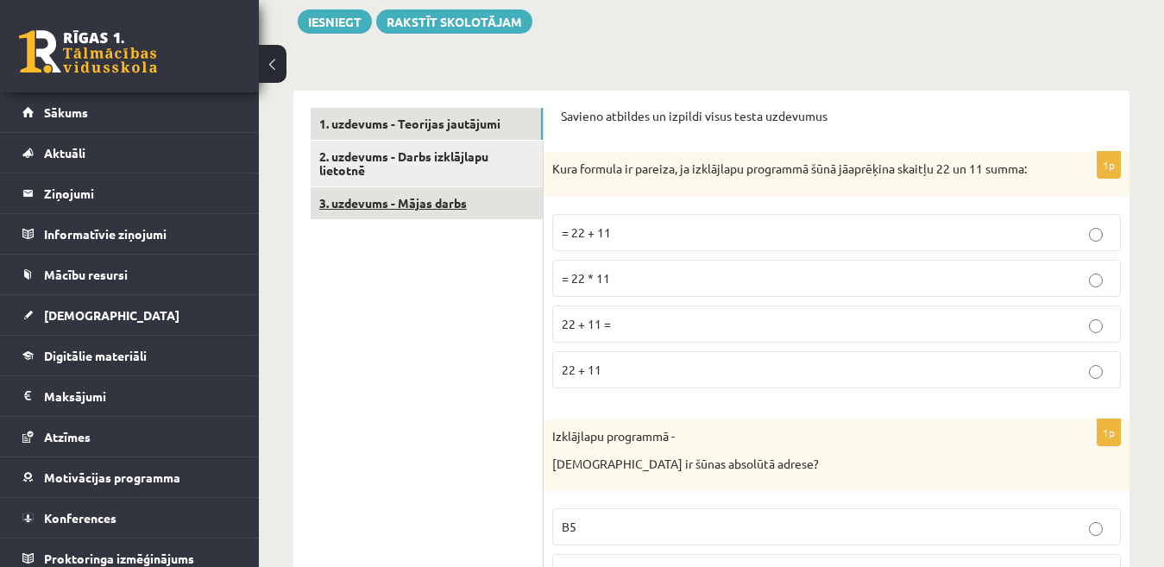
click at [393, 206] on link "3. uzdevums - Mājas darbs" at bounding box center [427, 203] width 232 height 32
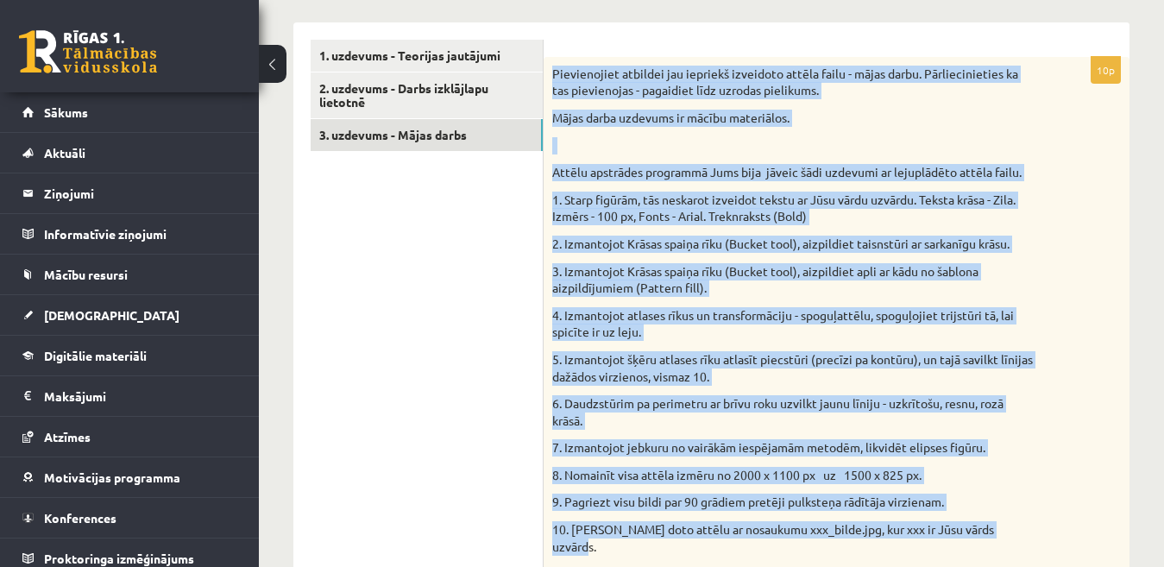
scroll to position [603, 0]
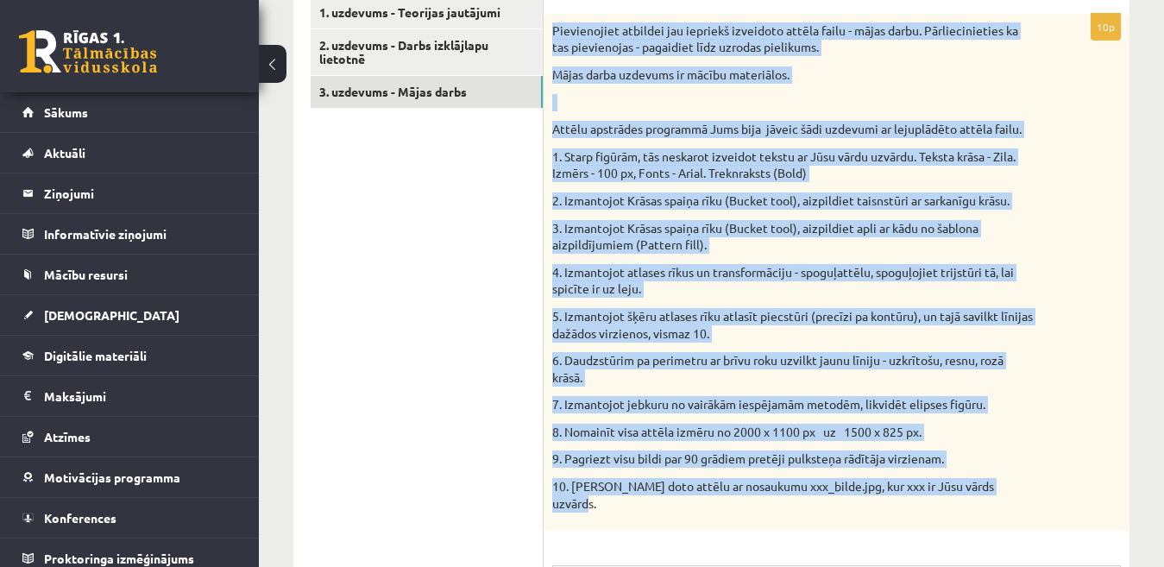
drag, startPoint x: 552, startPoint y: 116, endPoint x: 1039, endPoint y: 456, distance: 594.0
click at [1057, 469] on div "Pievienojiet atbildei jau iepriekš izveidoto attēla failu - mājas darbu. Pārlie…" at bounding box center [836, 272] width 586 height 517
copy div "Pievienojiet atbildei jau iepriekš izveidoto attēla failu - mājas darbu. Pārlie…"
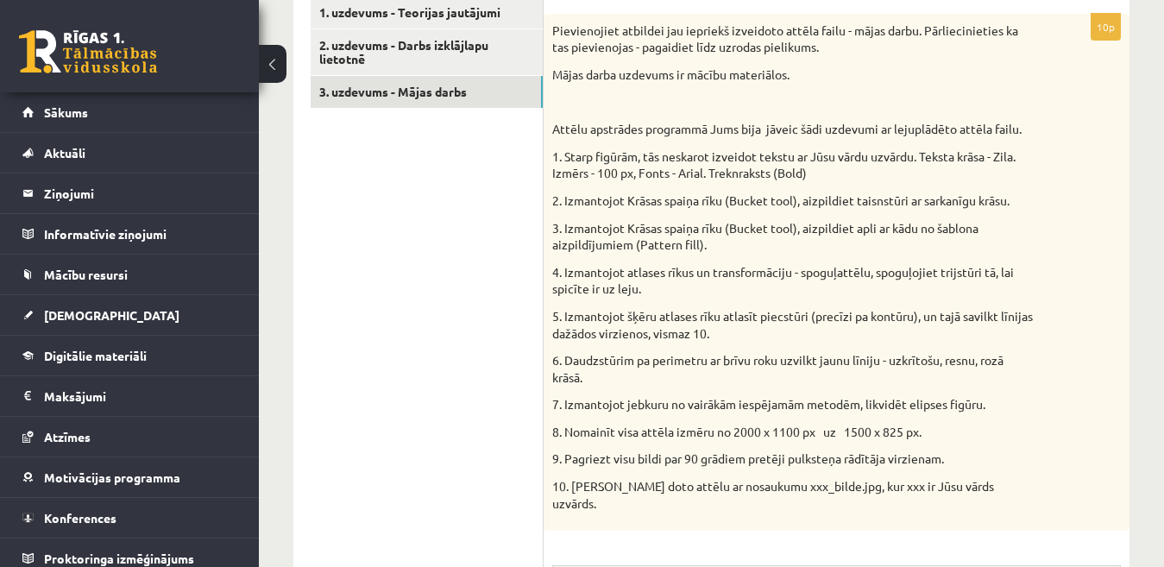
click at [433, 283] on ul "1. uzdevums - Teorijas jautājumi 2. uzdevums - Darbs izklājlapu lietotnē 3. uzd…" at bounding box center [427, 460] width 233 height 927
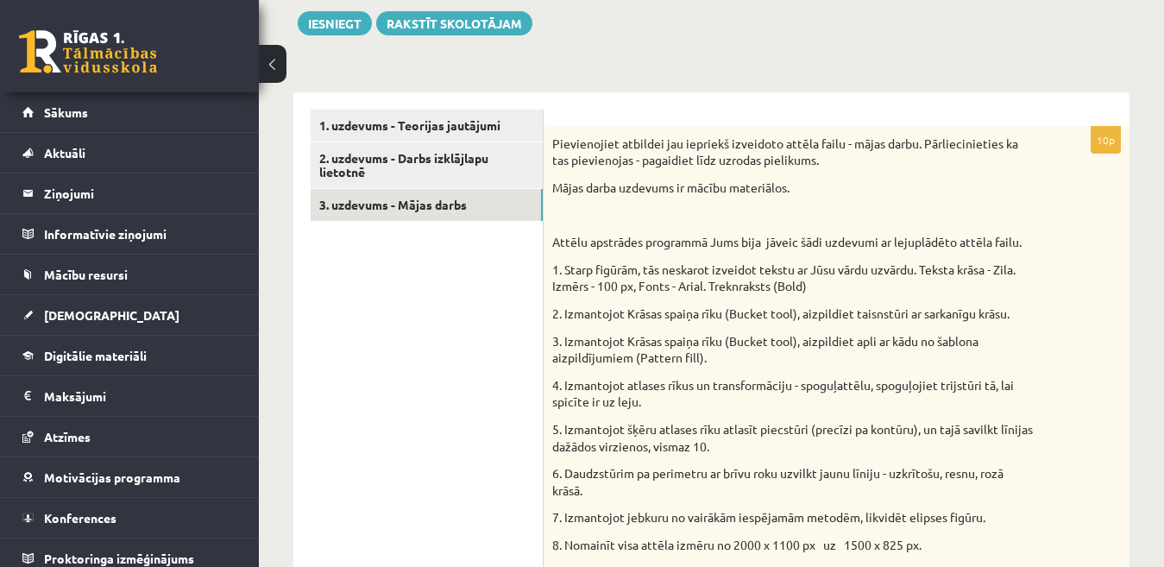
scroll to position [485, 0]
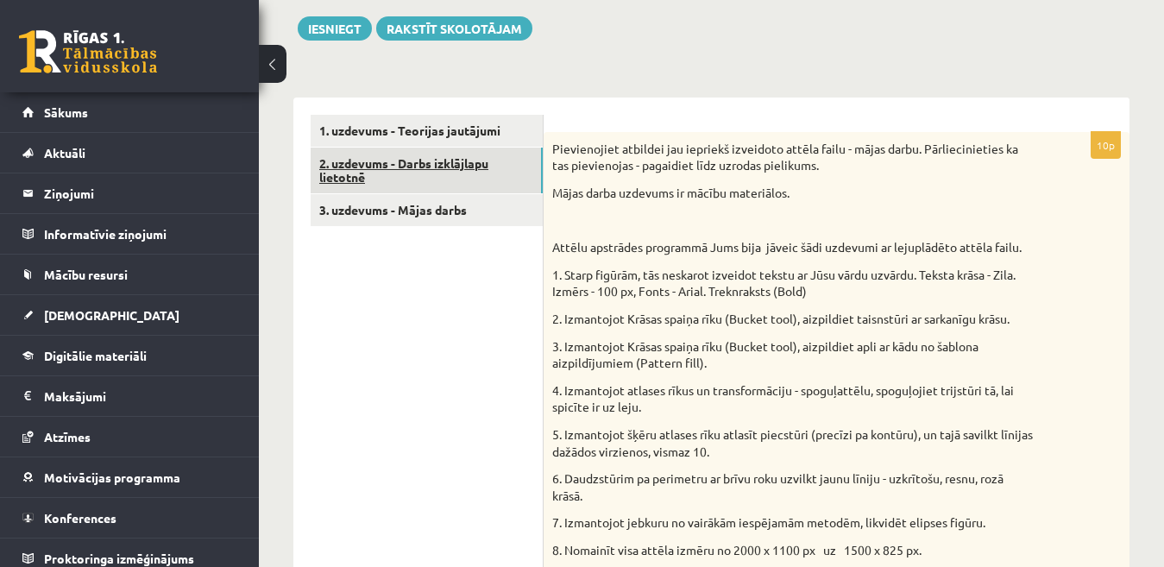
click at [416, 165] on link "2. uzdevums - Darbs izklājlapu lietotnē" at bounding box center [427, 171] width 232 height 47
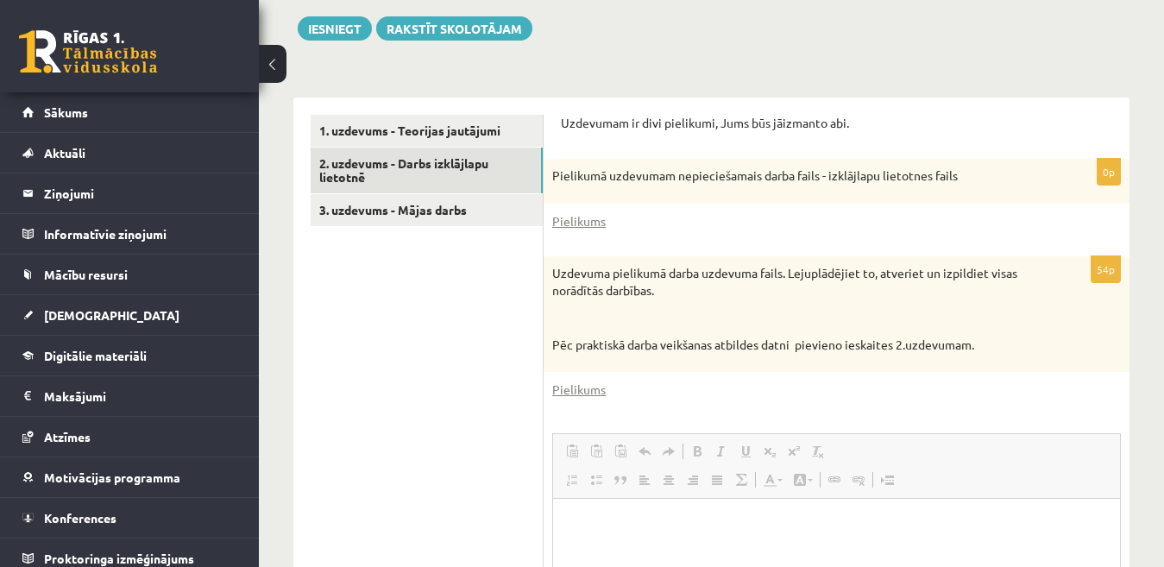
scroll to position [0, 0]
click at [585, 222] on link "Pielikums" at bounding box center [578, 221] width 53 height 18
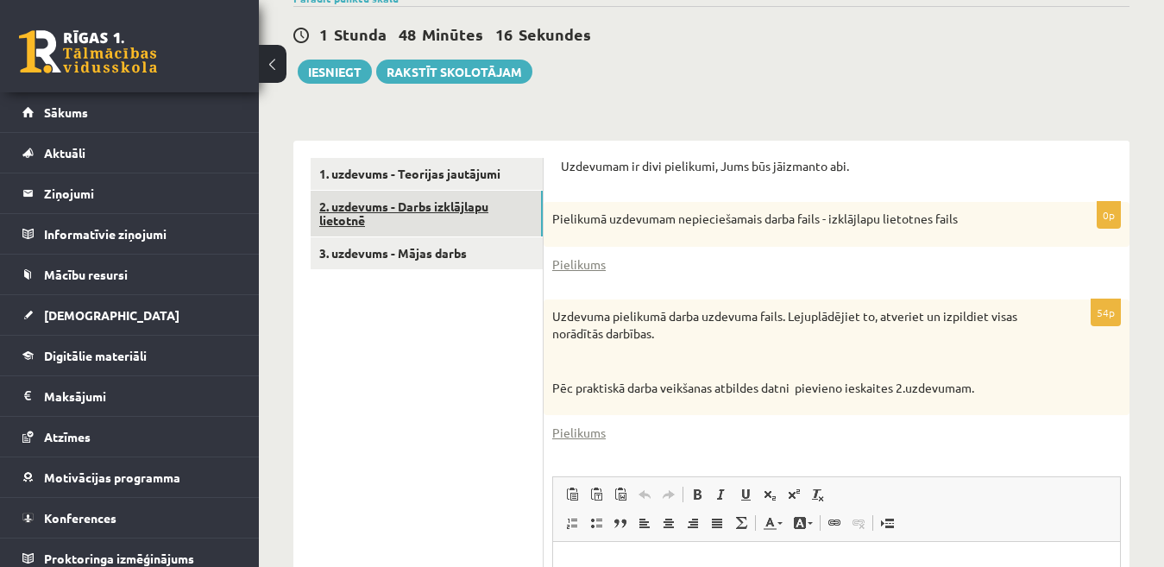
scroll to position [399, 0]
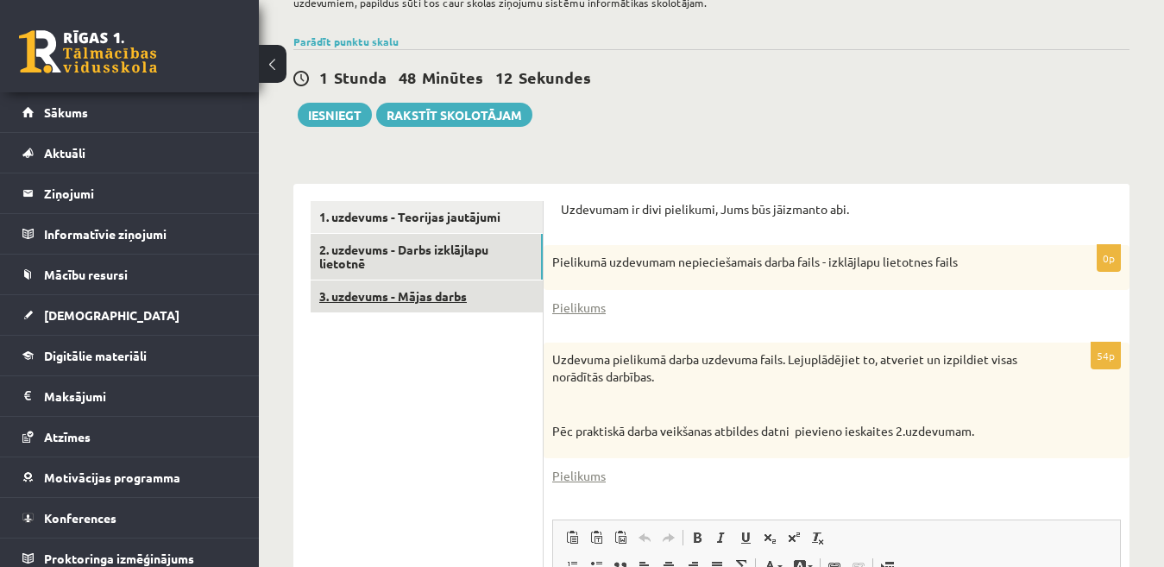
click at [452, 292] on link "3. uzdevums - Mājas darbs" at bounding box center [427, 296] width 232 height 32
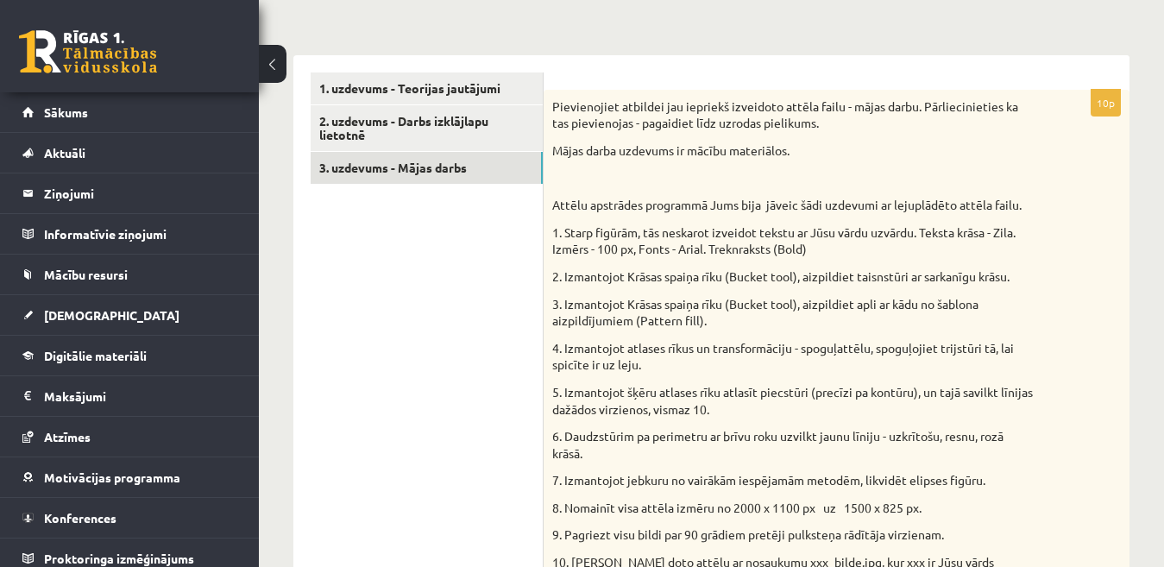
scroll to position [470, 0]
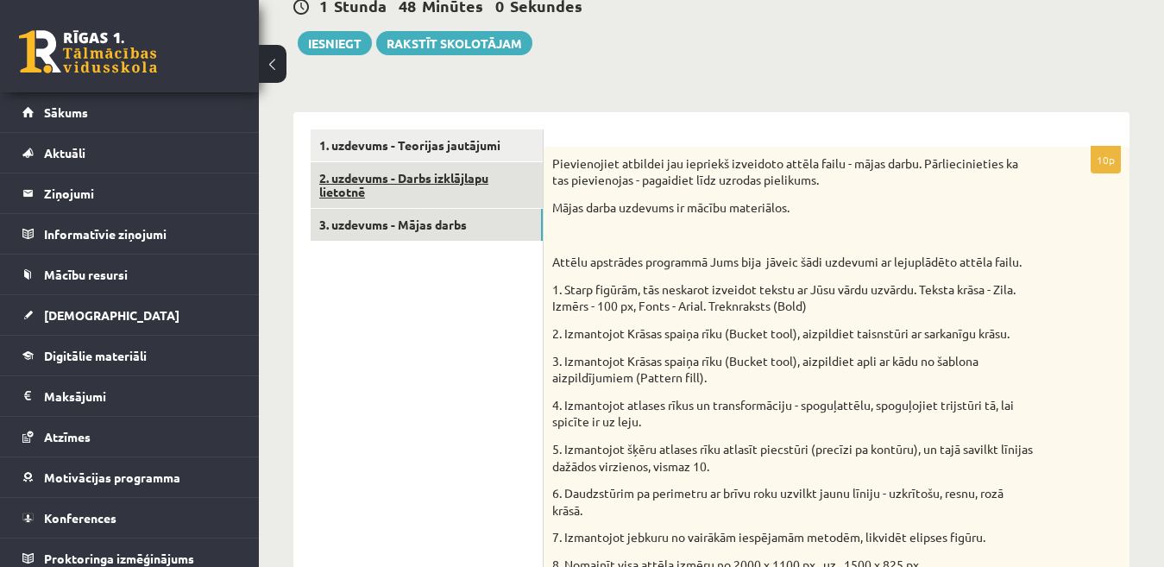
click at [417, 180] on link "2. uzdevums - Darbs izklājlapu lietotnē" at bounding box center [427, 185] width 232 height 47
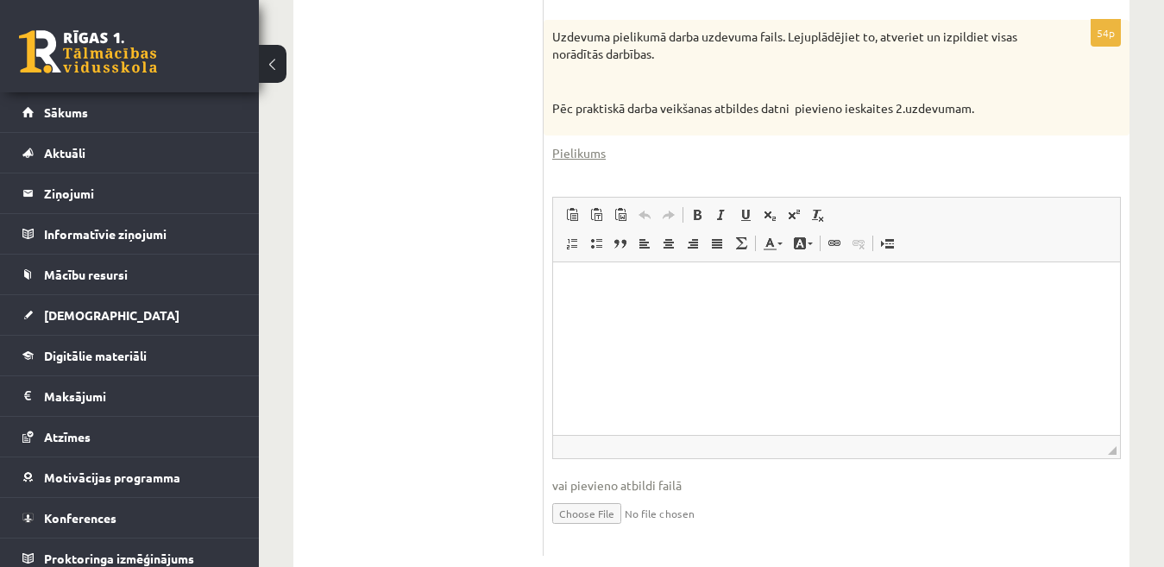
scroll to position [725, 0]
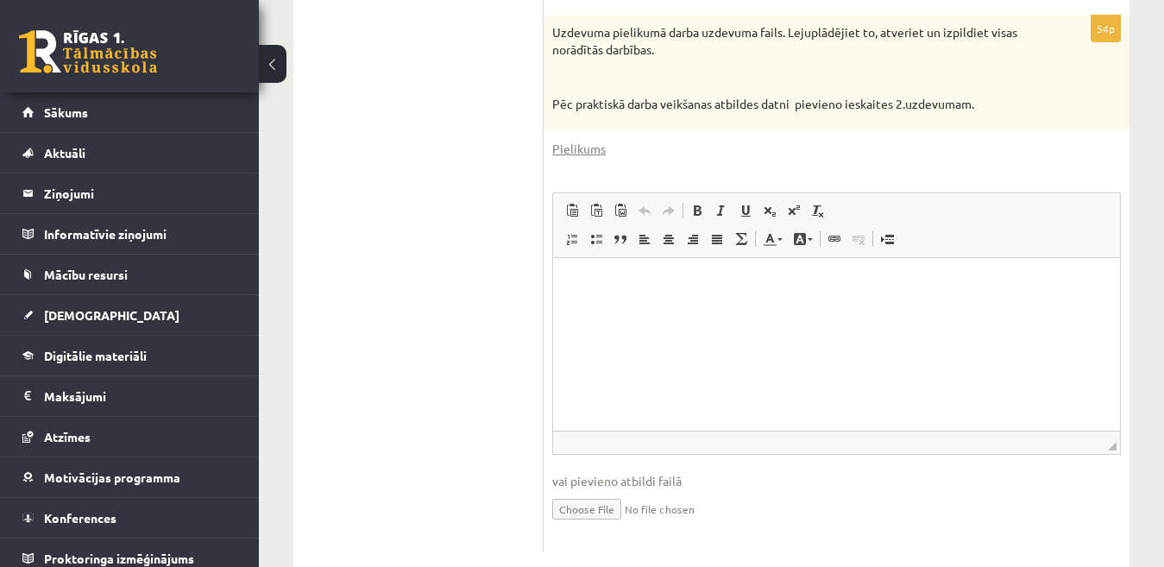
click at [577, 509] on input "file" at bounding box center [836, 507] width 568 height 35
type input "**********"
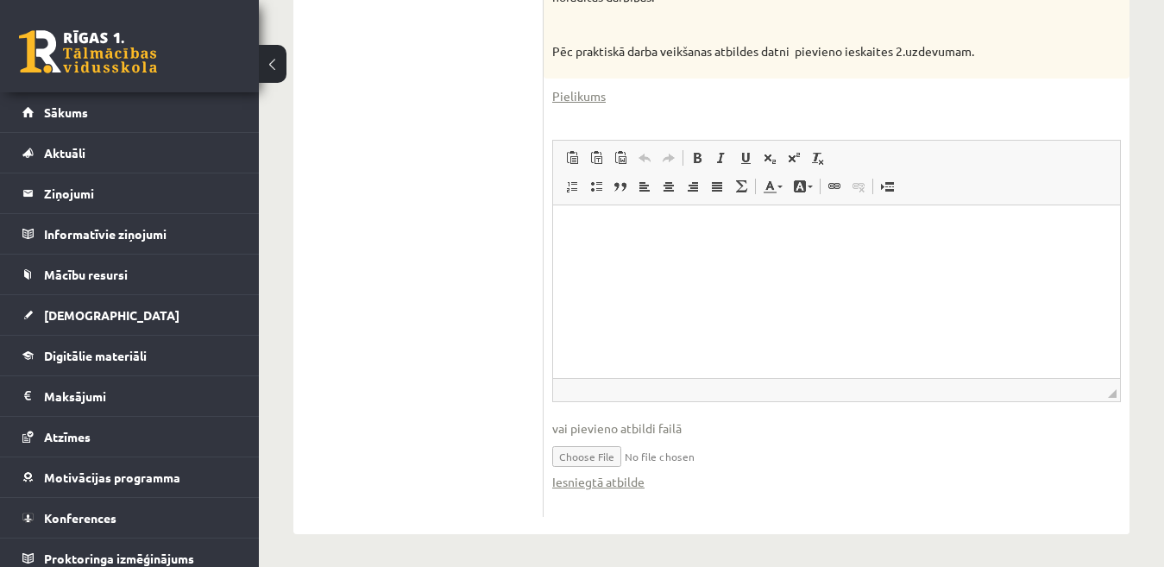
scroll to position [782, 0]
click at [598, 477] on link "Iesniegtā atbilde" at bounding box center [598, 479] width 92 height 18
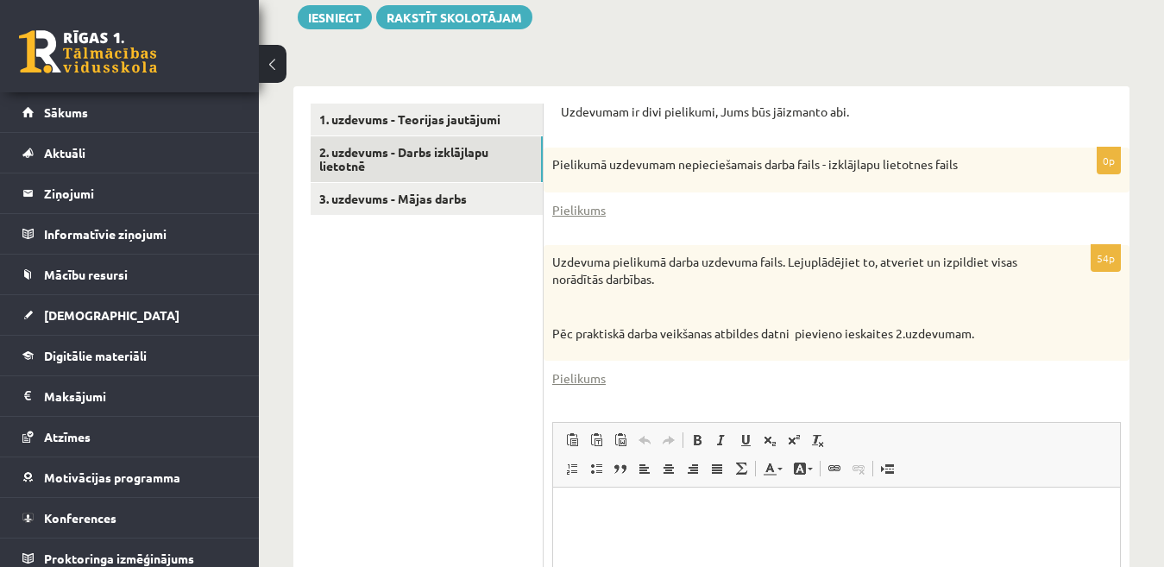
scroll to position [492, 0]
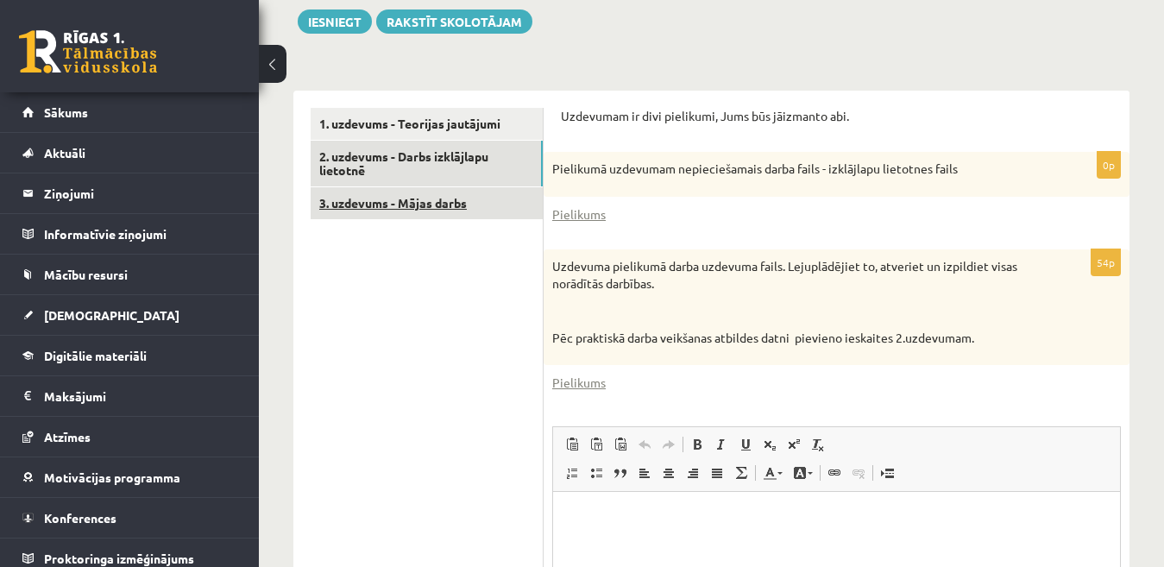
click at [377, 210] on link "3. uzdevums - Mājas darbs" at bounding box center [427, 203] width 232 height 32
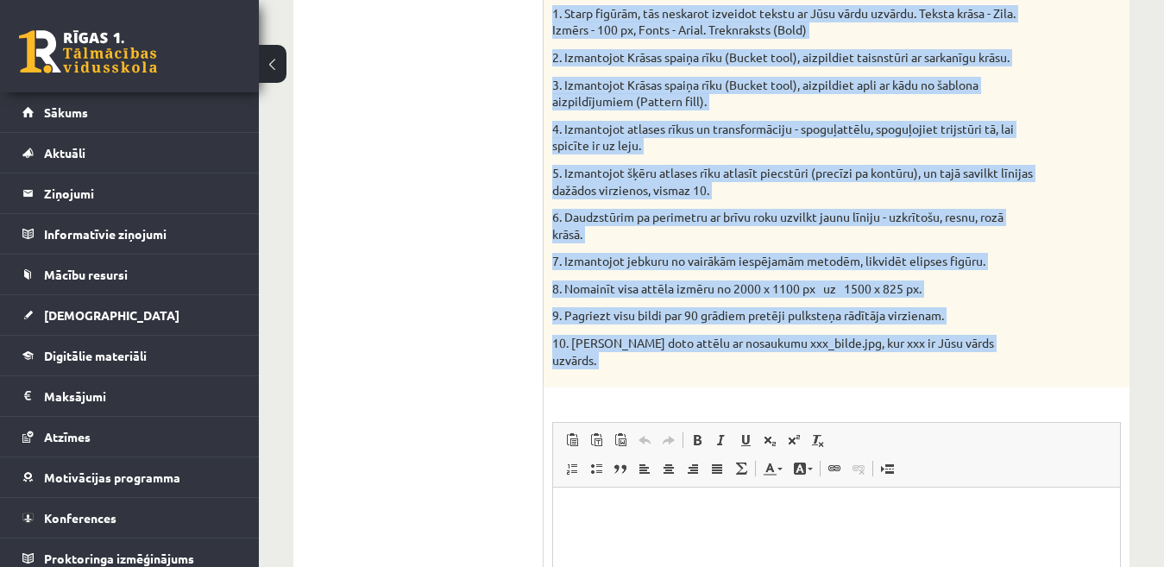
scroll to position [750, 0]
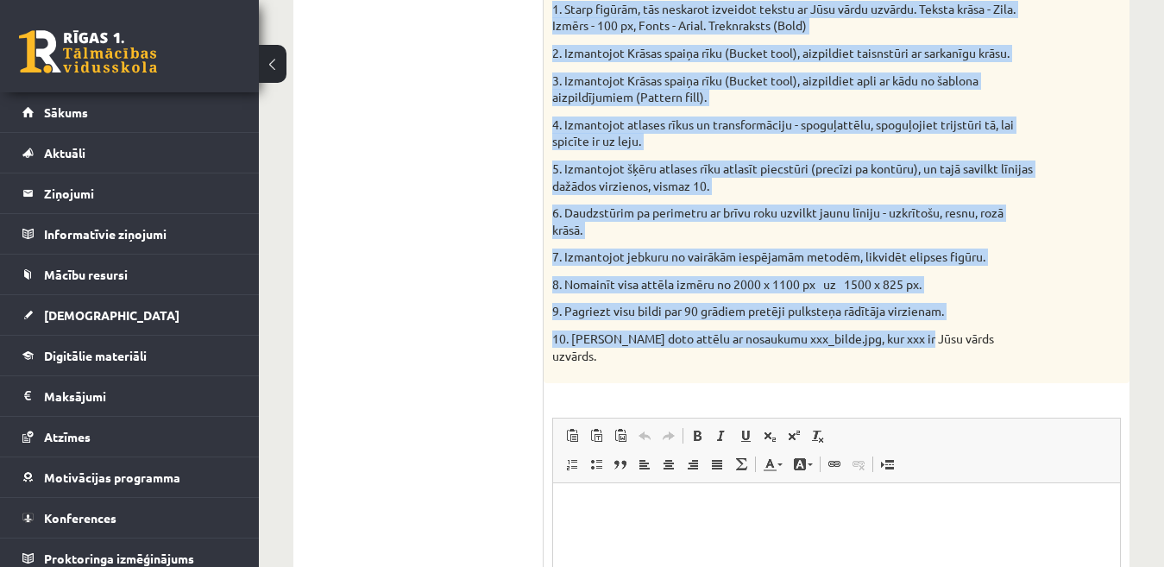
drag, startPoint x: 552, startPoint y: 140, endPoint x: 920, endPoint y: 348, distance: 422.6
click at [920, 348] on div "Pievienojiet atbildei jau iepriekš izveidoto attēla failu - mājas darbu. Pārlie…" at bounding box center [836, 124] width 586 height 517
click at [857, 278] on p "8. Nomainīt visa attēla izmēru no 2000 x 1100 px uz 1500 x 825 px." at bounding box center [793, 284] width 482 height 17
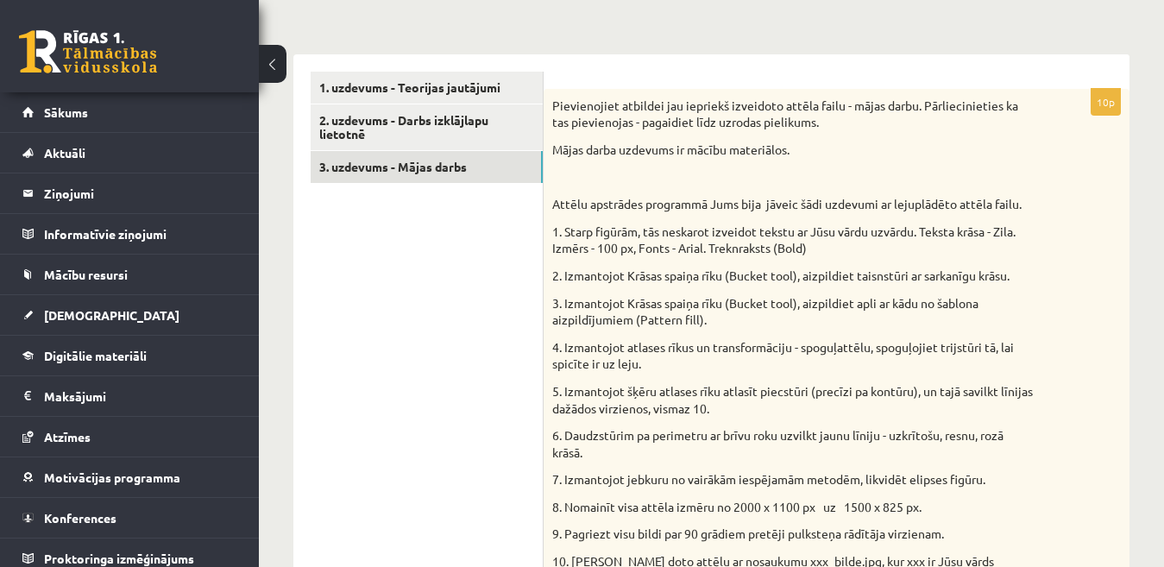
scroll to position [578, 0]
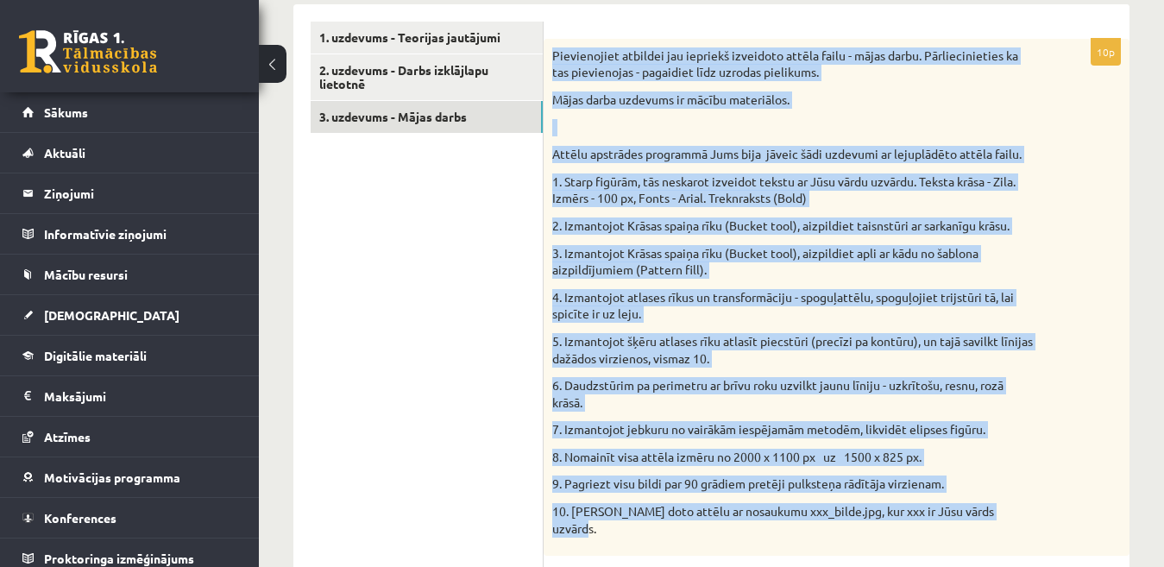
drag, startPoint x: 554, startPoint y: 51, endPoint x: 1043, endPoint y: 509, distance: 670.1
click at [1051, 520] on div "Pievienojiet atbildei jau iepriekš izveidoto attēla failu - mājas darbu. Pārlie…" at bounding box center [836, 297] width 586 height 517
copy div "Pievienojiet atbildei jau iepriekš izveidoto attēla failu - mājas darbu. Pārlie…"
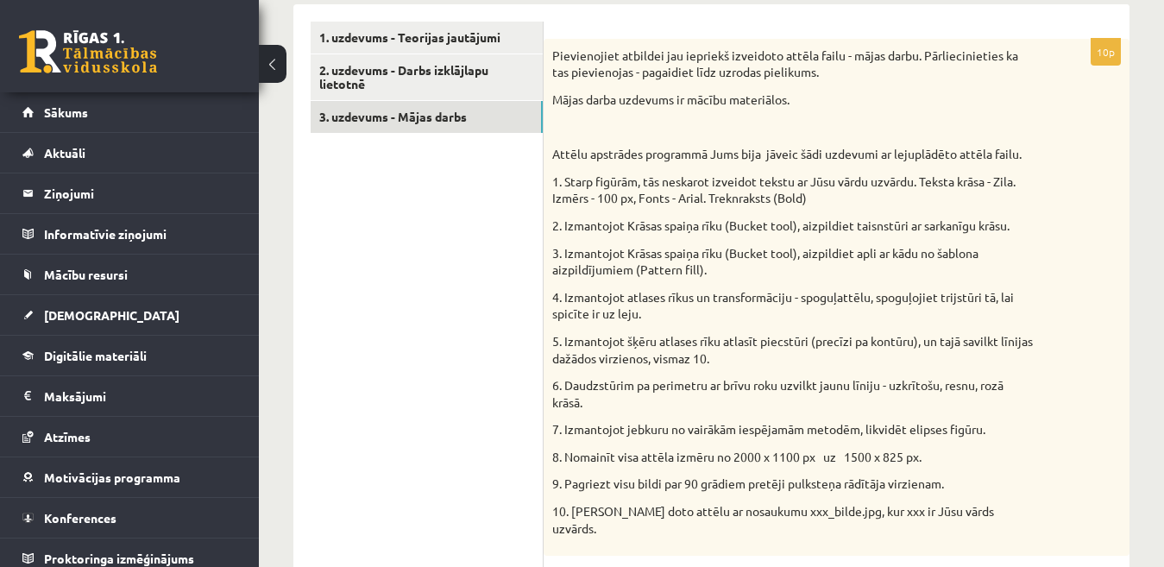
click at [432, 260] on ul "1. uzdevums - Teorijas jautājumi 2. uzdevums - Darbs izklājlapu lietotnē 3. uzd…" at bounding box center [427, 485] width 233 height 927
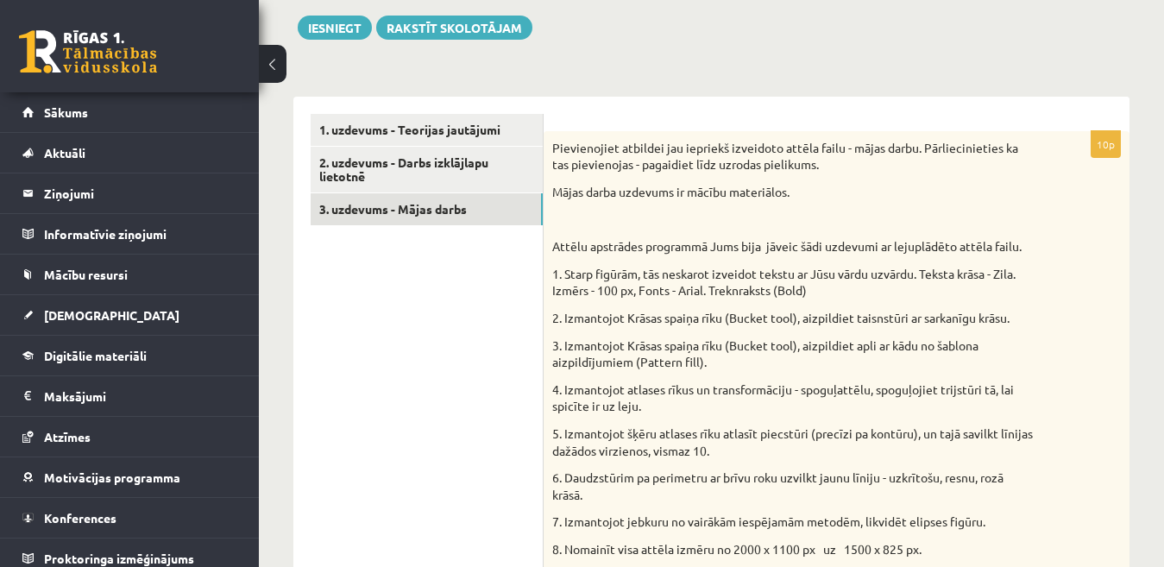
scroll to position [480, 0]
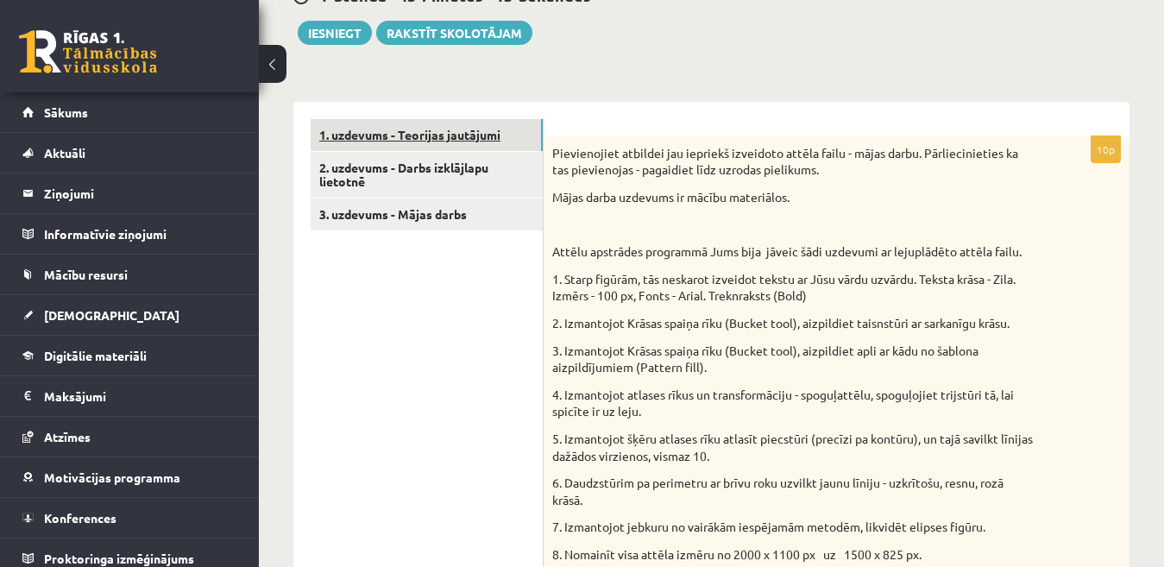
click at [424, 128] on link "1. uzdevums - Teorijas jautājumi" at bounding box center [427, 135] width 232 height 32
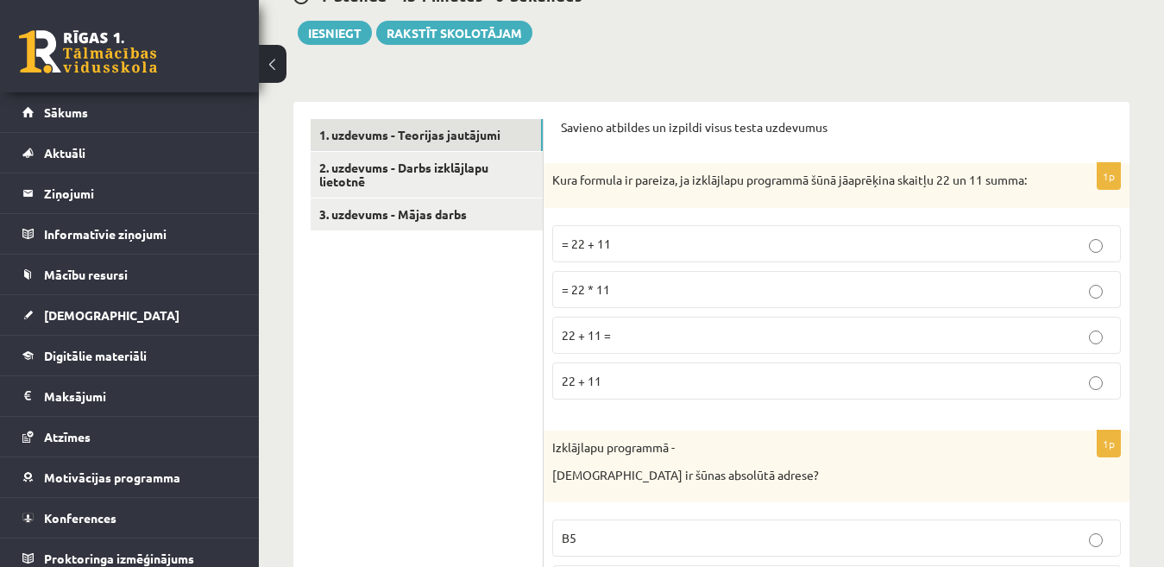
scroll to position [438, 0]
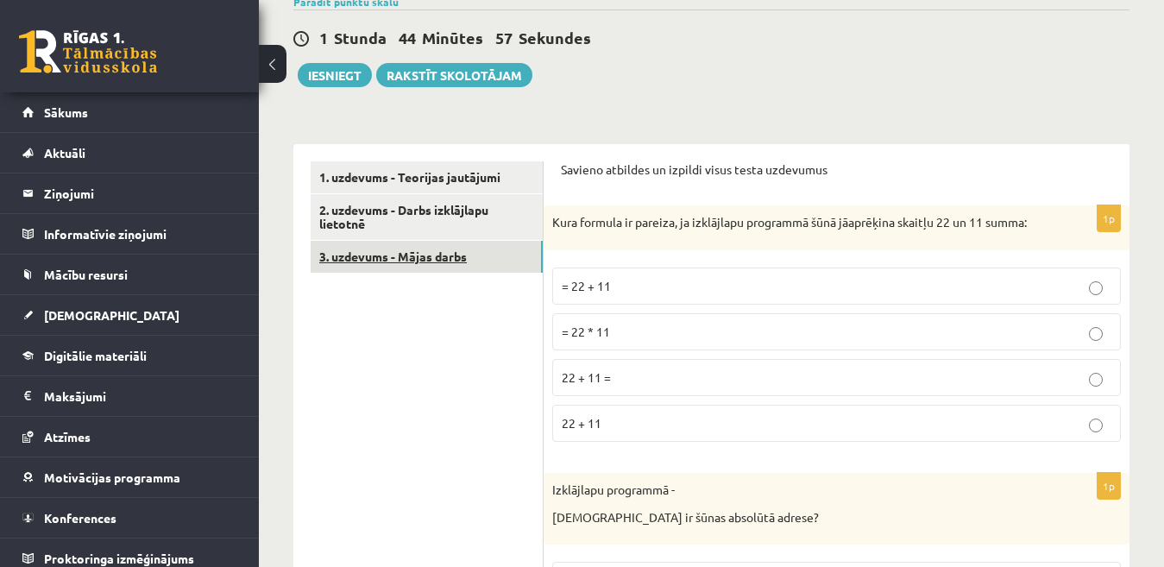
click at [384, 257] on link "3. uzdevums - Mājas darbs" at bounding box center [427, 257] width 232 height 32
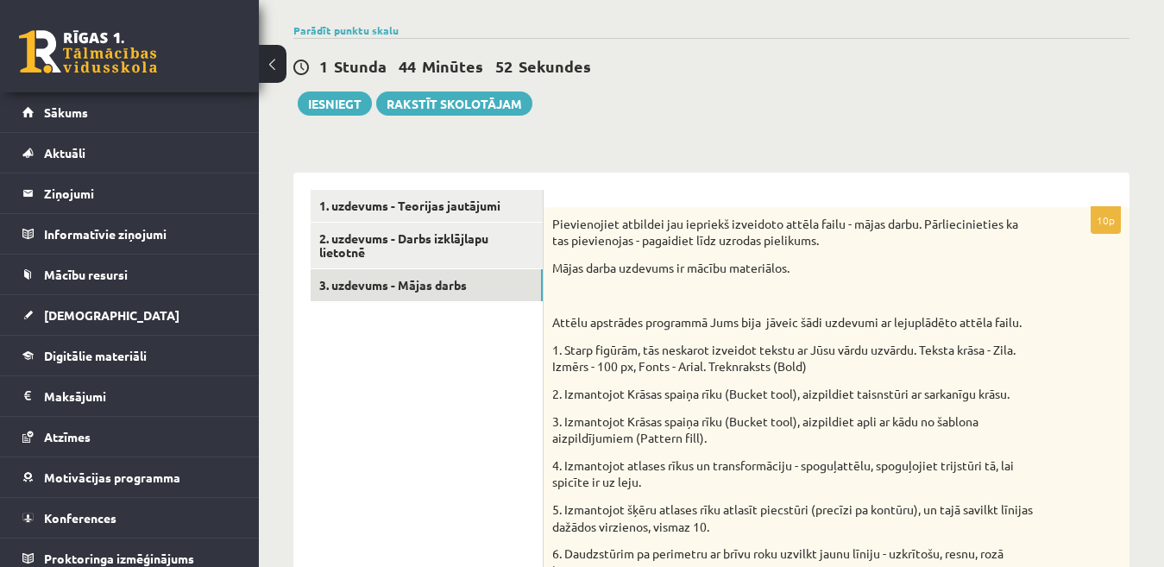
scroll to position [394, 0]
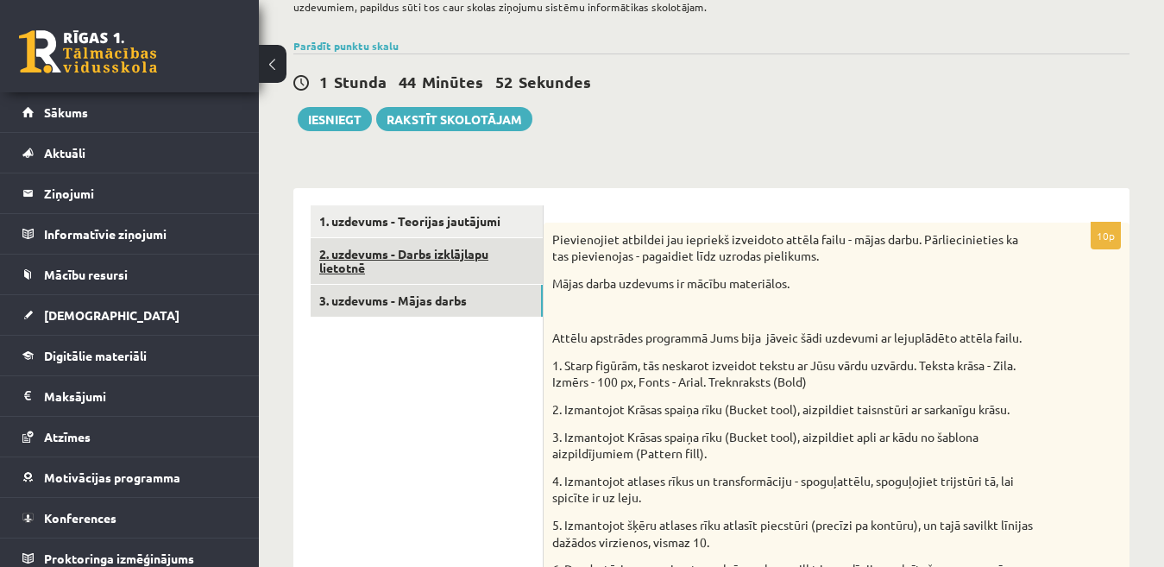
click at [376, 276] on link "2. uzdevums - Darbs izklājlapu lietotnē" at bounding box center [427, 261] width 232 height 47
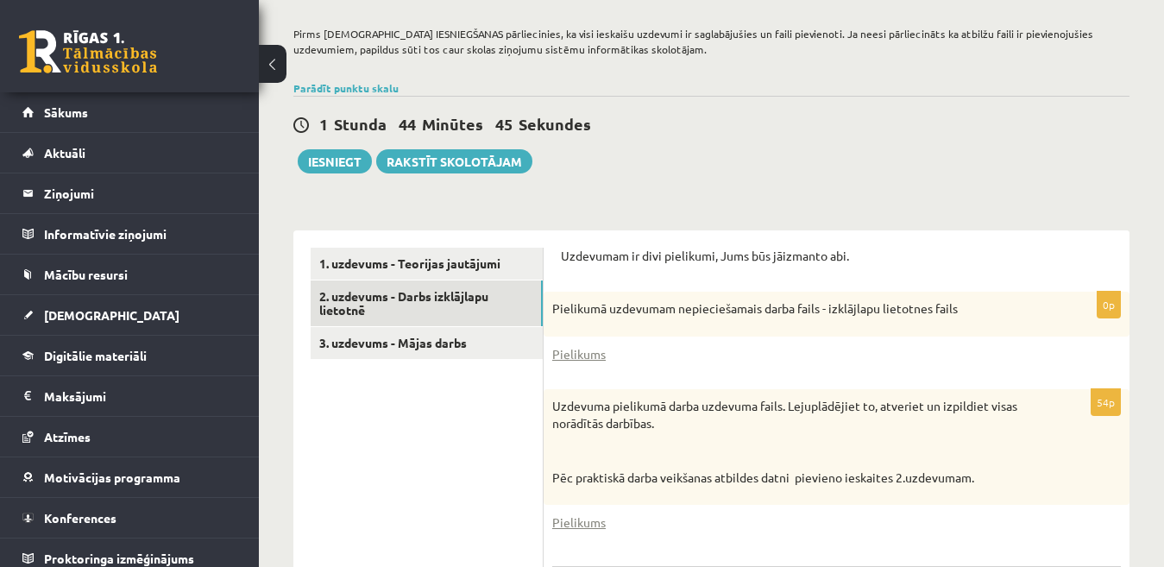
scroll to position [335, 0]
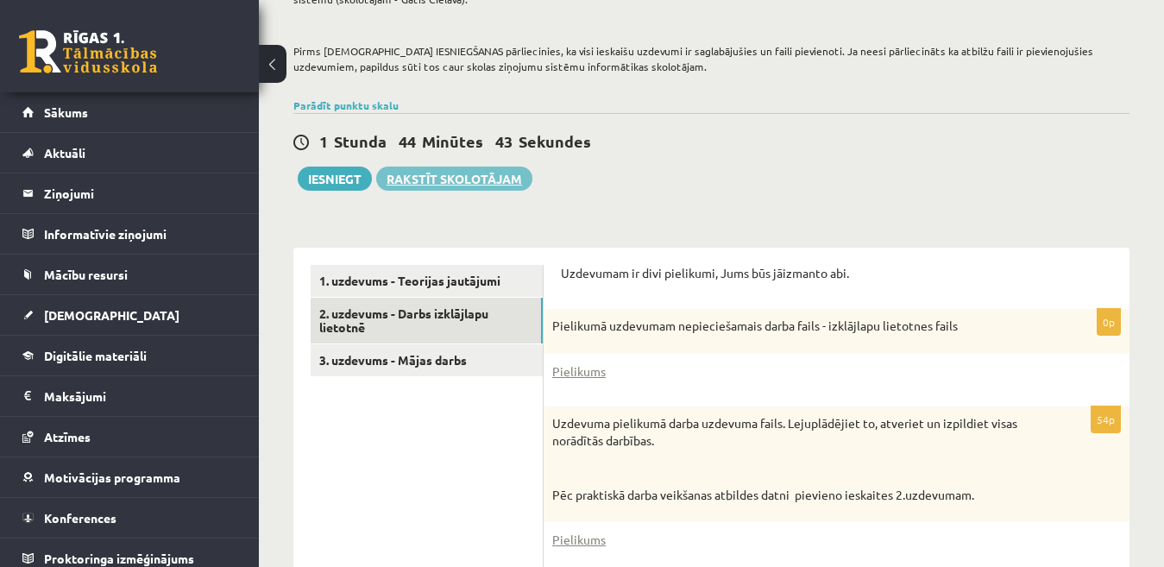
click at [480, 173] on link "Rakstīt skolotājam" at bounding box center [454, 178] width 156 height 24
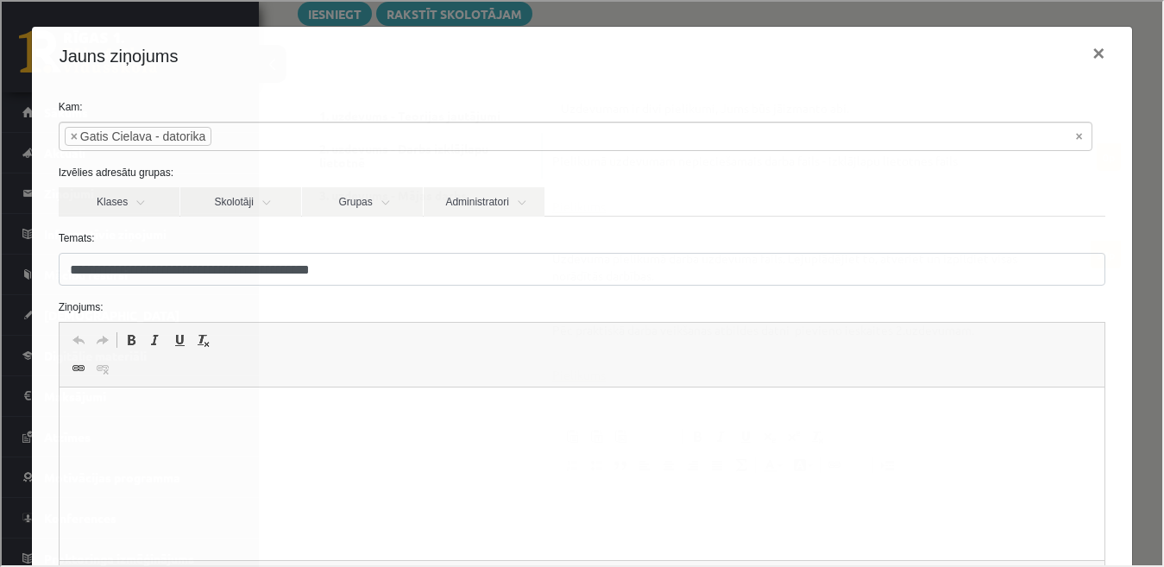
scroll to position [507, 0]
click at [221, 425] on html at bounding box center [581, 413] width 1045 height 53
click at [79, 370] on span at bounding box center [77, 367] width 14 height 14
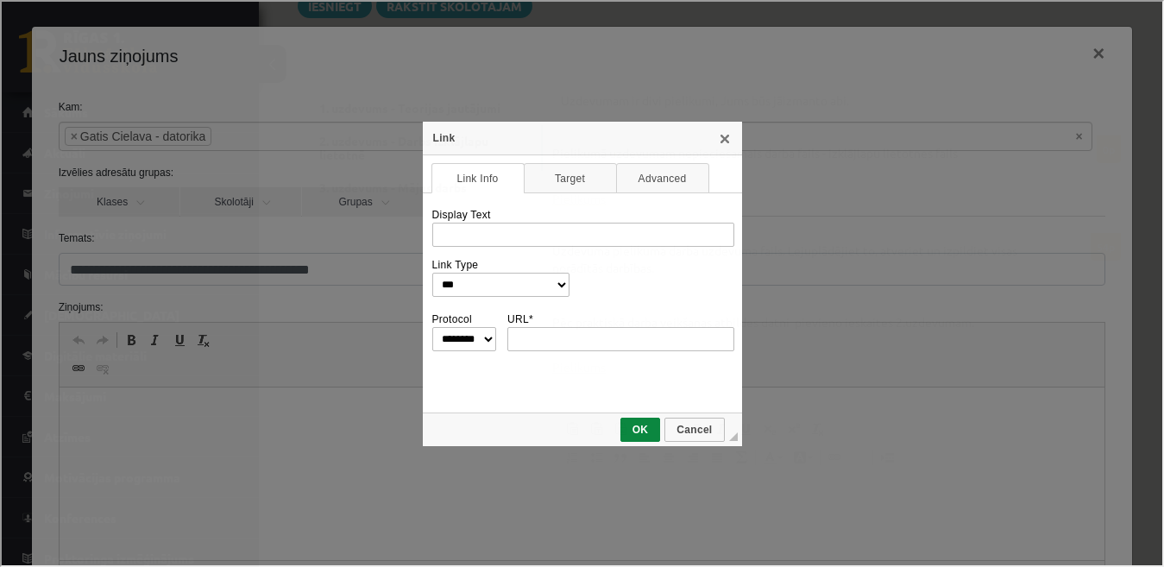
scroll to position [0, 0]
click at [635, 424] on span "OK" at bounding box center [638, 428] width 37 height 12
click at [722, 141] on link "X" at bounding box center [723, 136] width 14 height 14
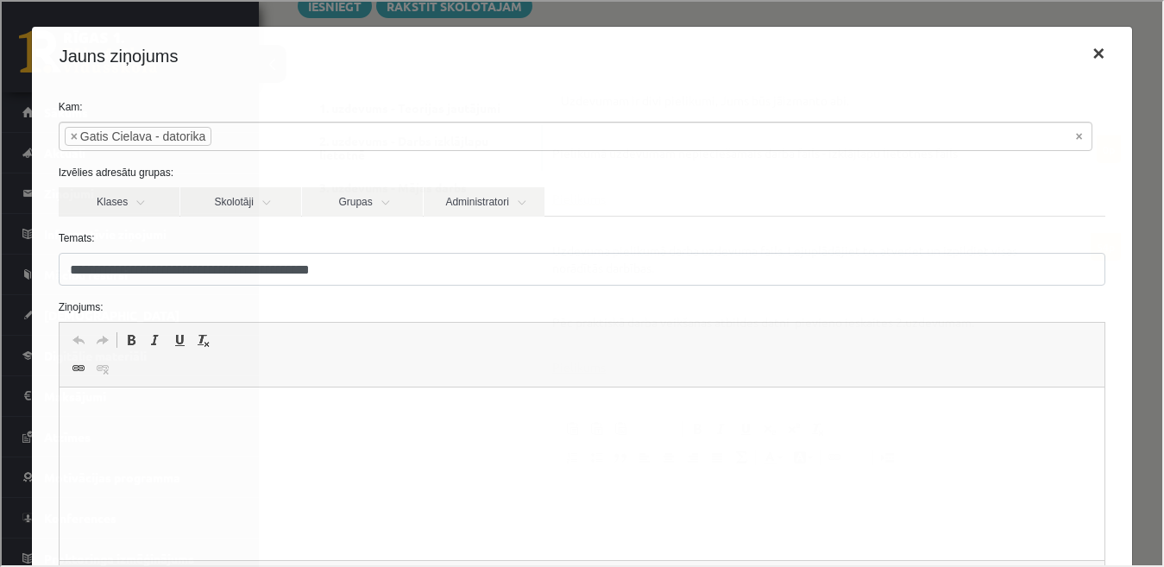
click at [1083, 49] on button "×" at bounding box center [1097, 52] width 40 height 48
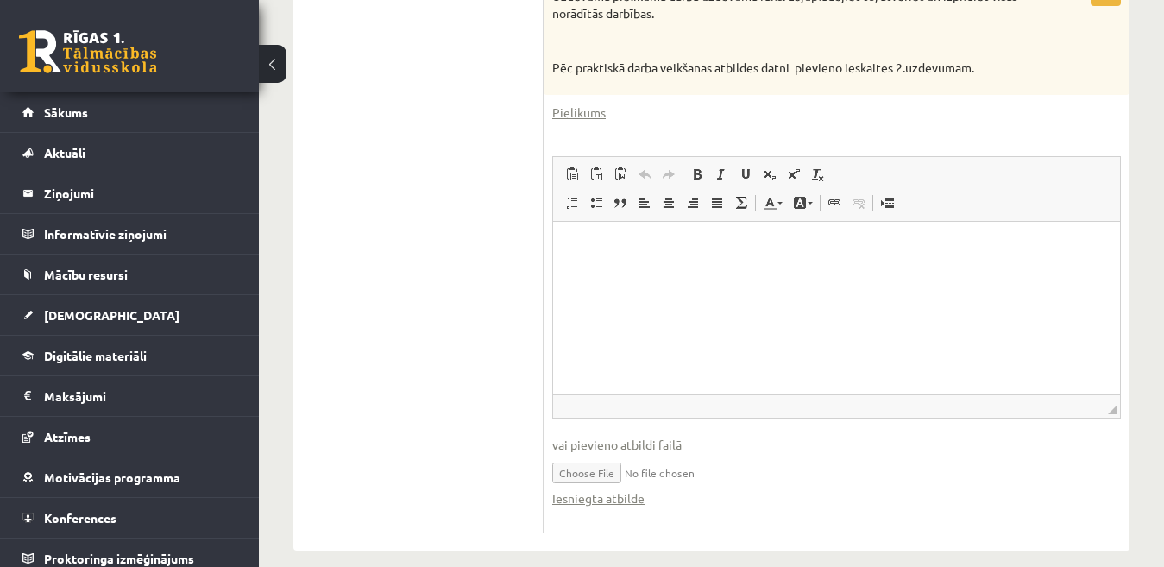
scroll to position [764, 0]
click at [578, 474] on input "file" at bounding box center [836, 468] width 568 height 35
type input "**********"
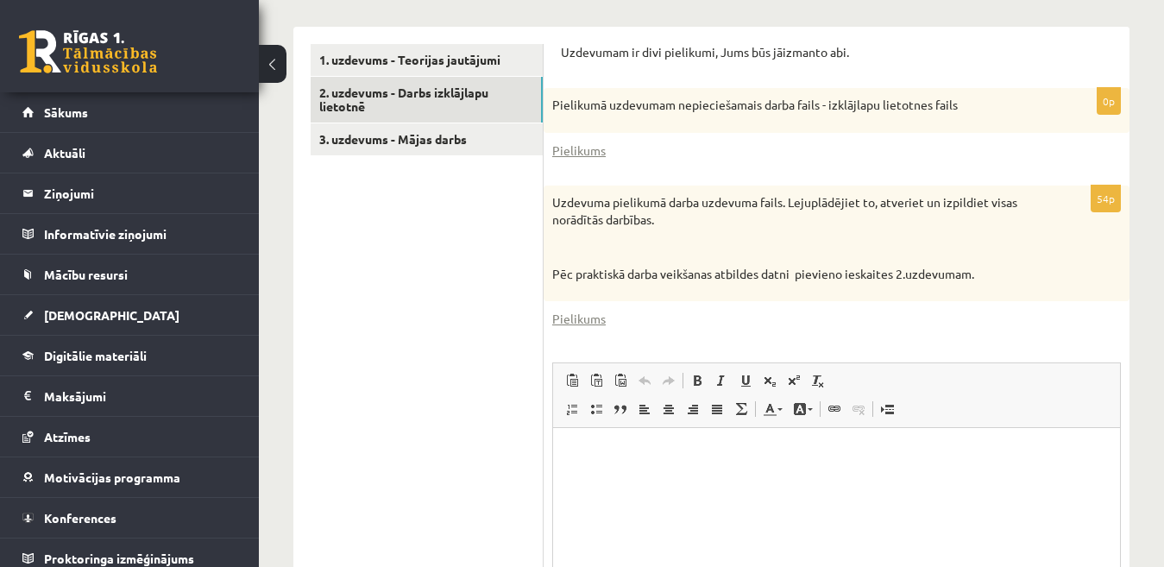
scroll to position [350, 0]
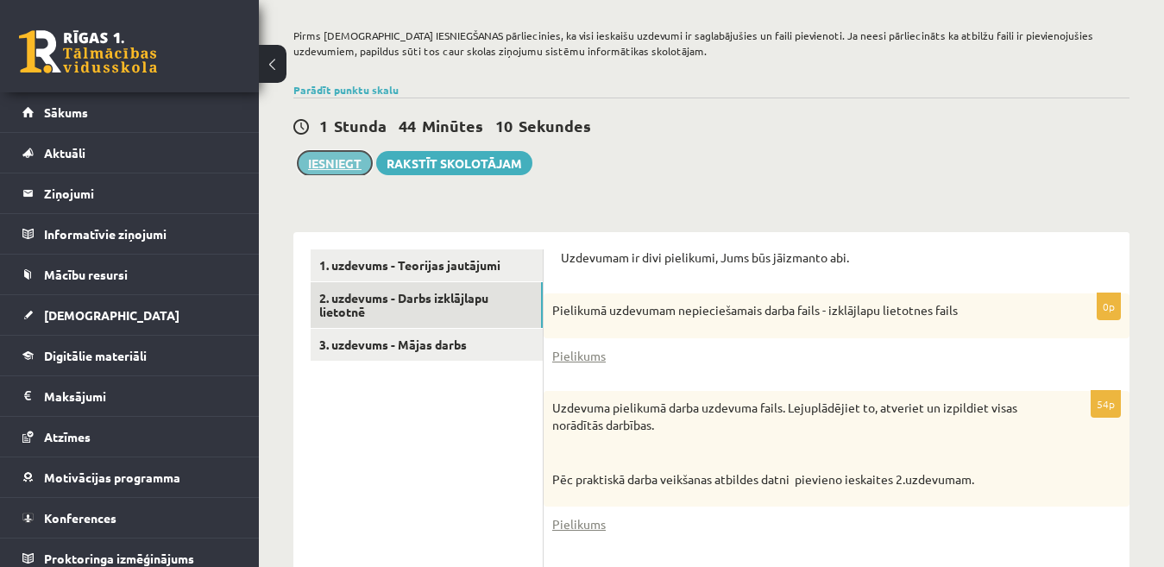
click at [337, 163] on button "Iesniegt" at bounding box center [335, 163] width 74 height 24
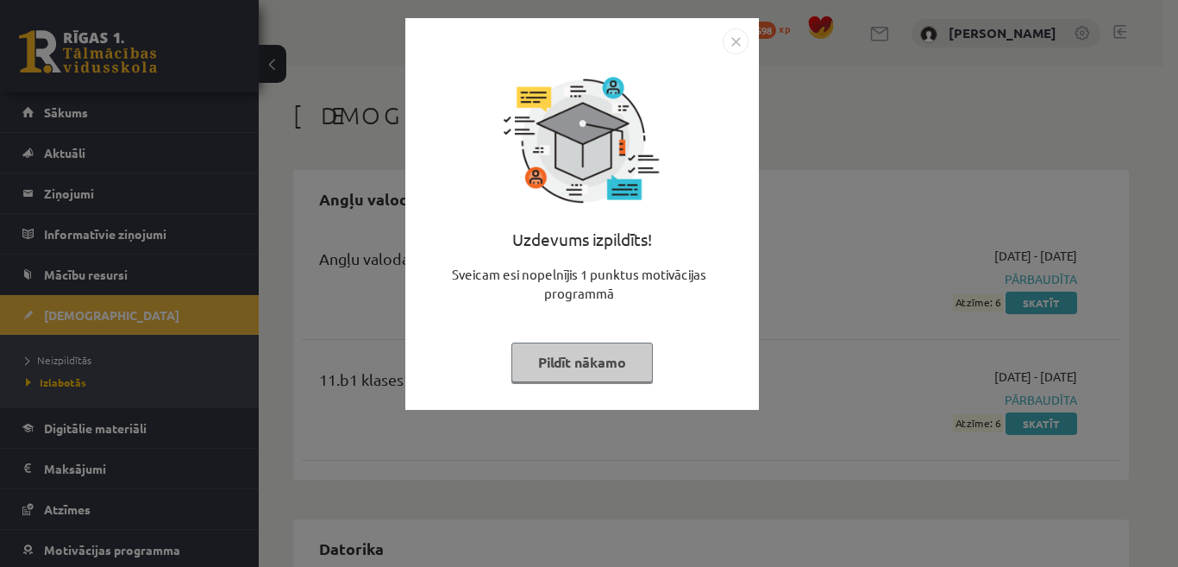
click at [736, 37] on img "Close" at bounding box center [736, 41] width 26 height 26
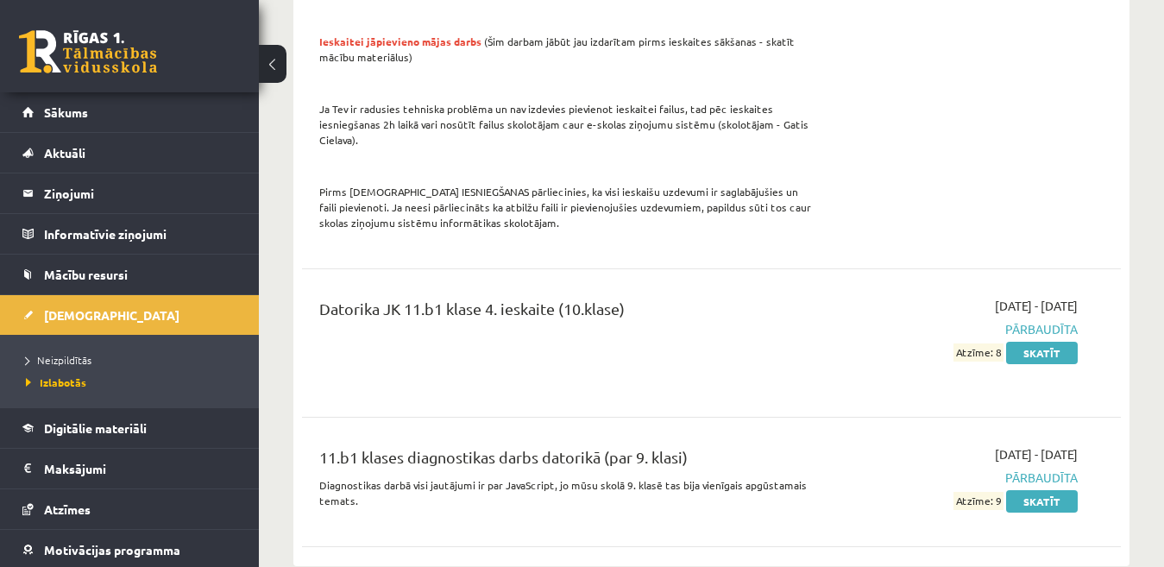
scroll to position [1522, 0]
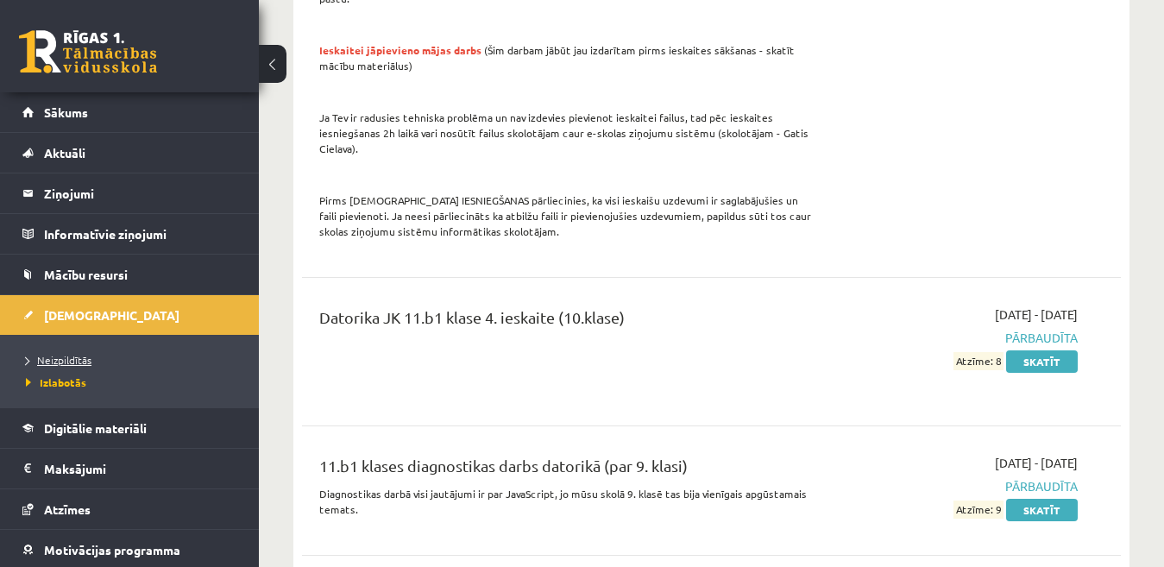
click at [70, 363] on span "Neizpildītās" at bounding box center [59, 360] width 66 height 14
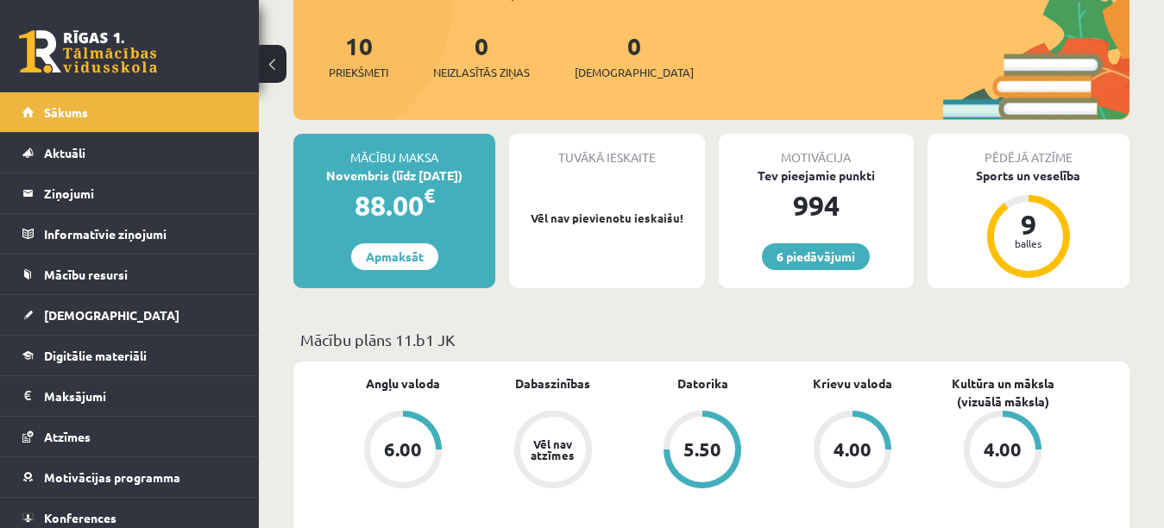
scroll to position [64, 0]
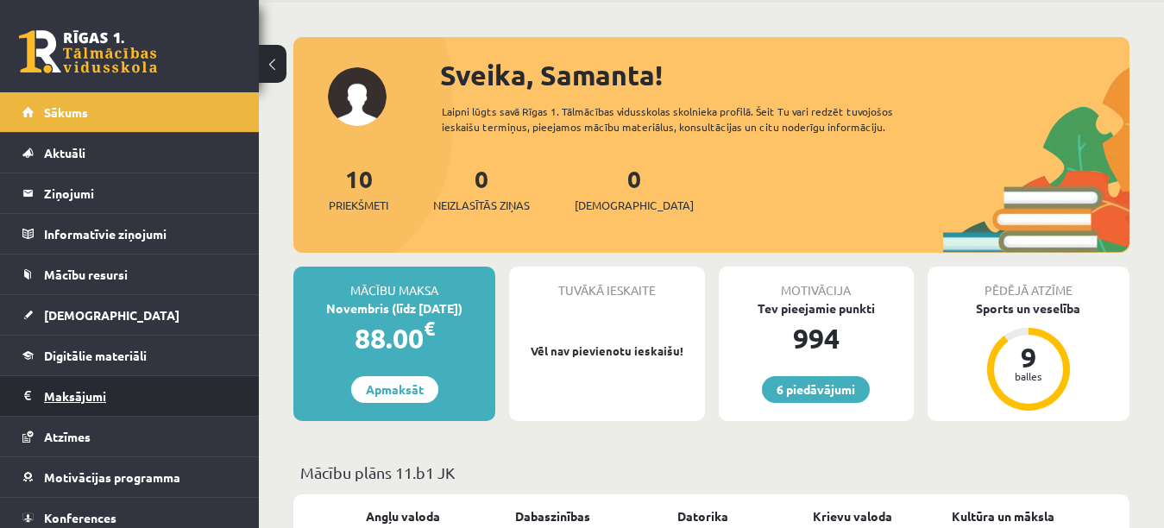
click at [107, 397] on legend "Maksājumi 0" at bounding box center [140, 396] width 193 height 40
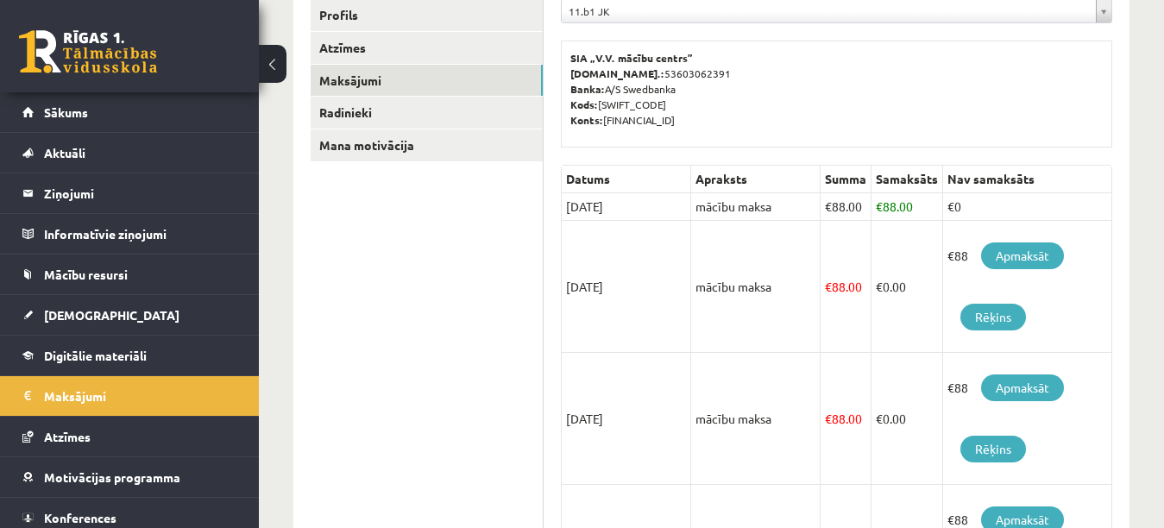
scroll to position [248, 0]
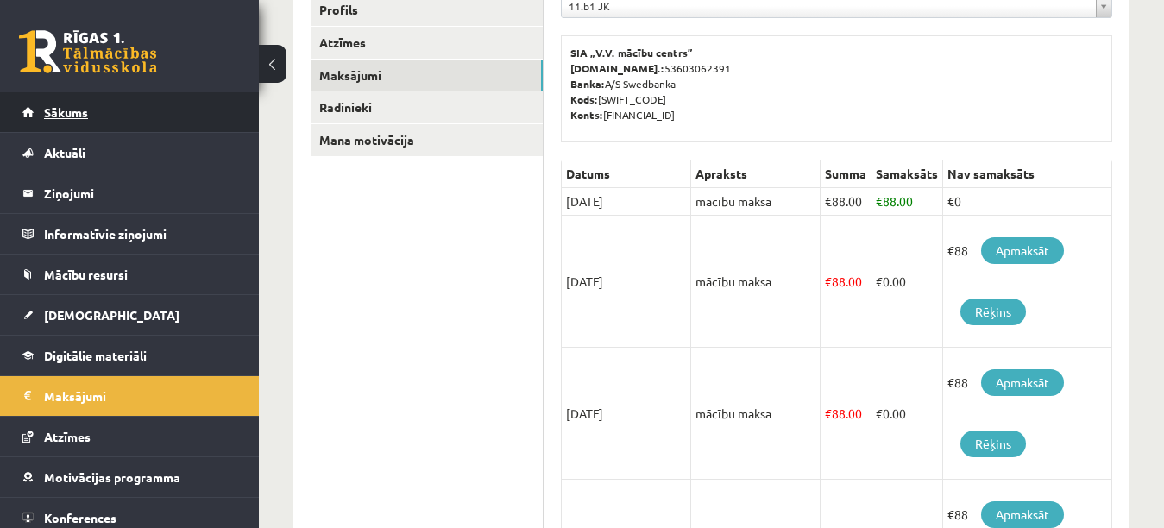
click at [64, 112] on span "Sākums" at bounding box center [66, 112] width 44 height 16
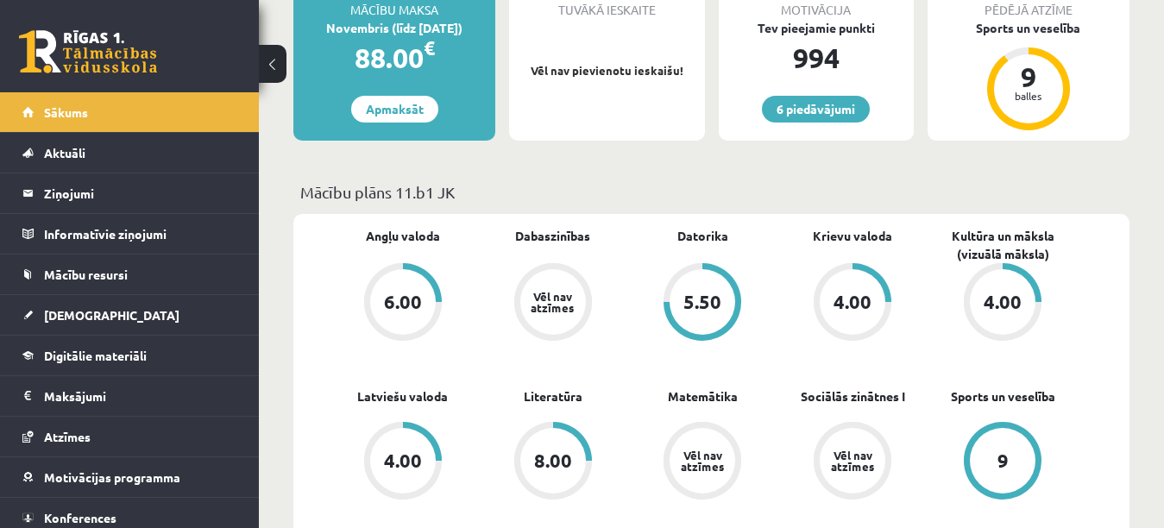
scroll to position [345, 0]
click at [75, 312] on span "[DEMOGRAPHIC_DATA]" at bounding box center [111, 315] width 135 height 16
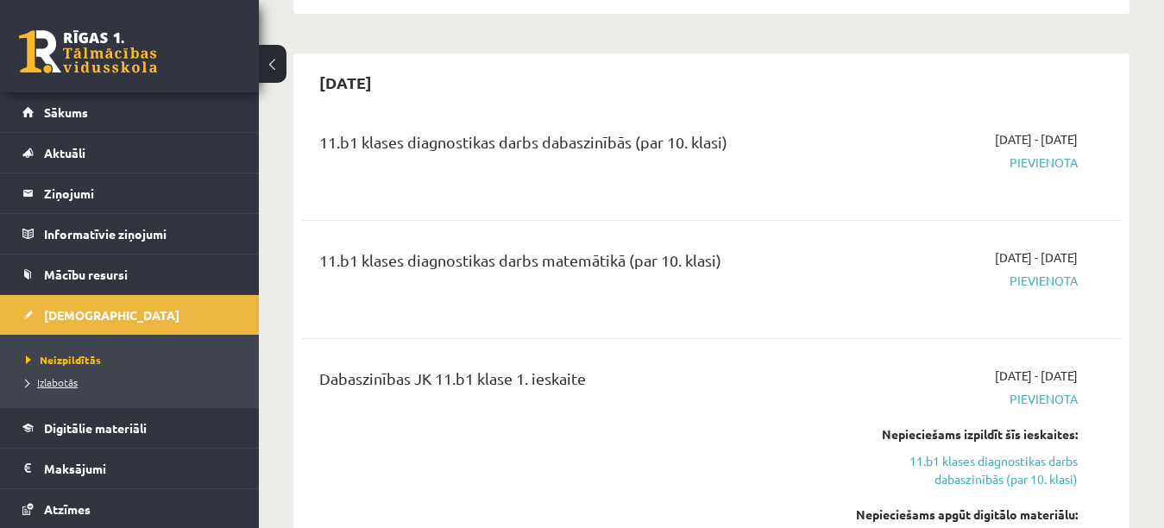
click at [45, 380] on span "Izlabotās" at bounding box center [52, 382] width 52 height 14
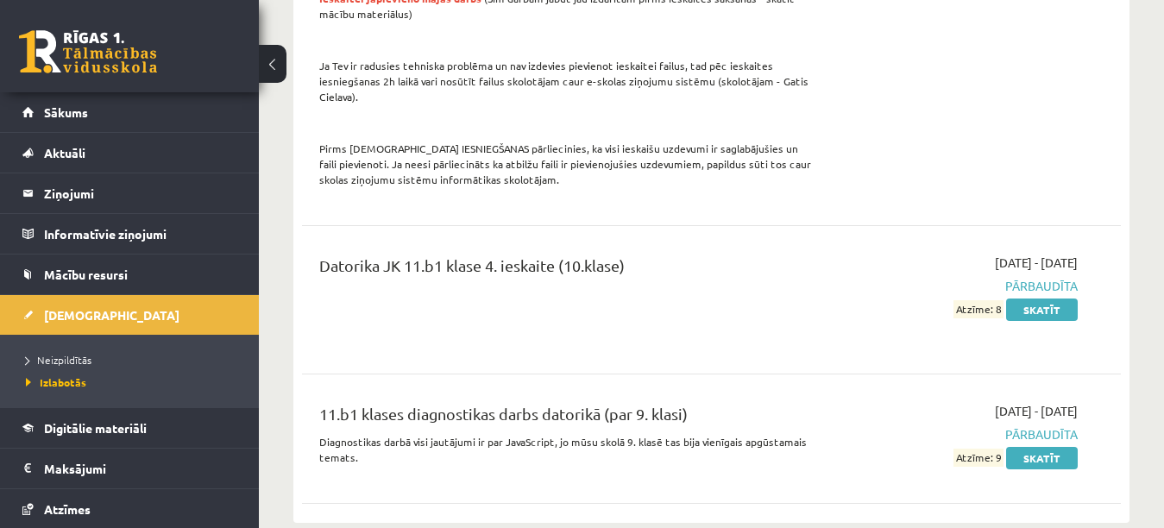
scroll to position [1594, 0]
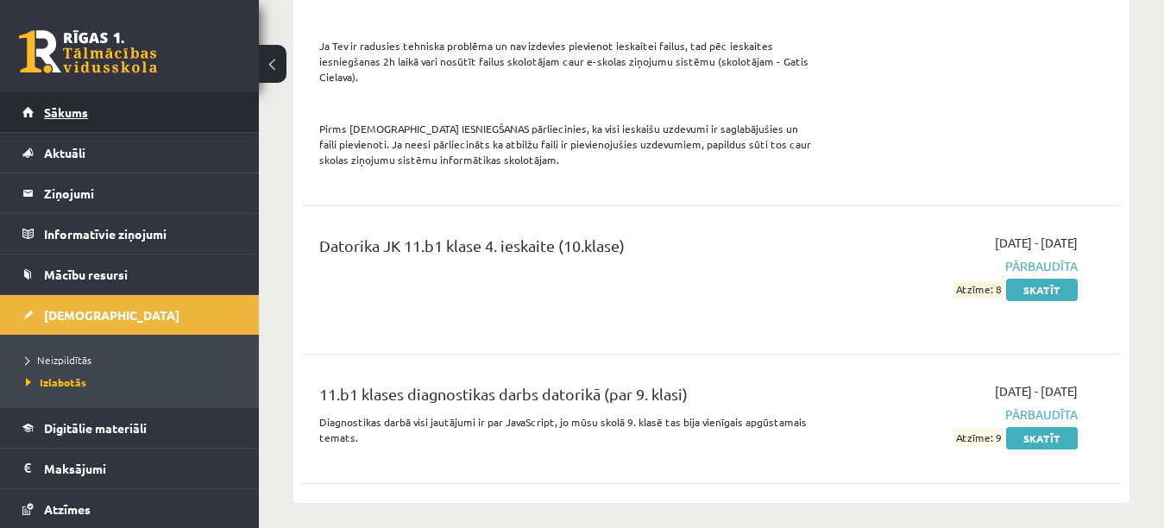
click at [82, 115] on span "Sākums" at bounding box center [66, 112] width 44 height 16
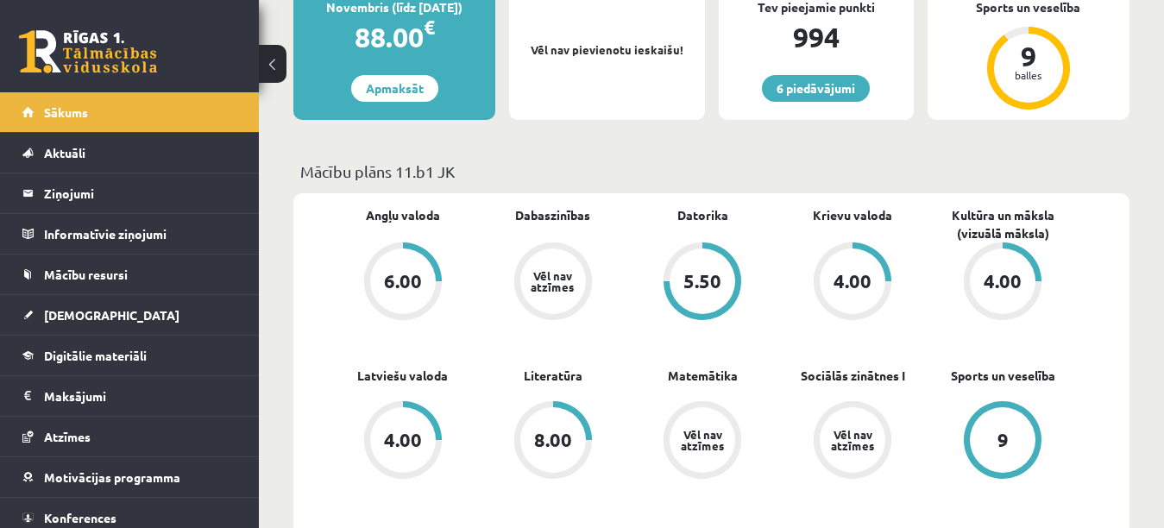
scroll to position [398, 0]
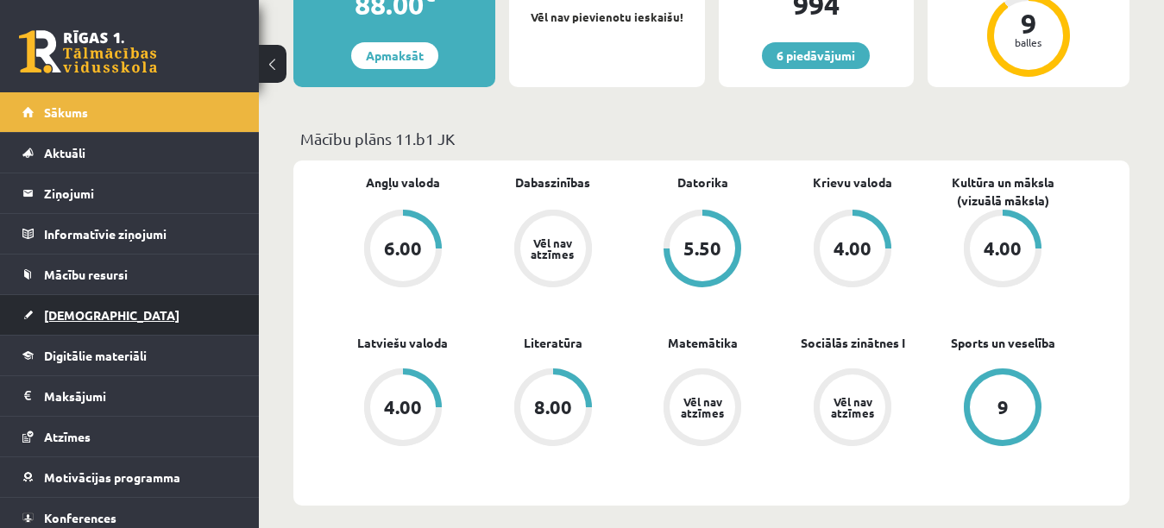
click at [97, 320] on link "[DEMOGRAPHIC_DATA]" at bounding box center [129, 315] width 215 height 40
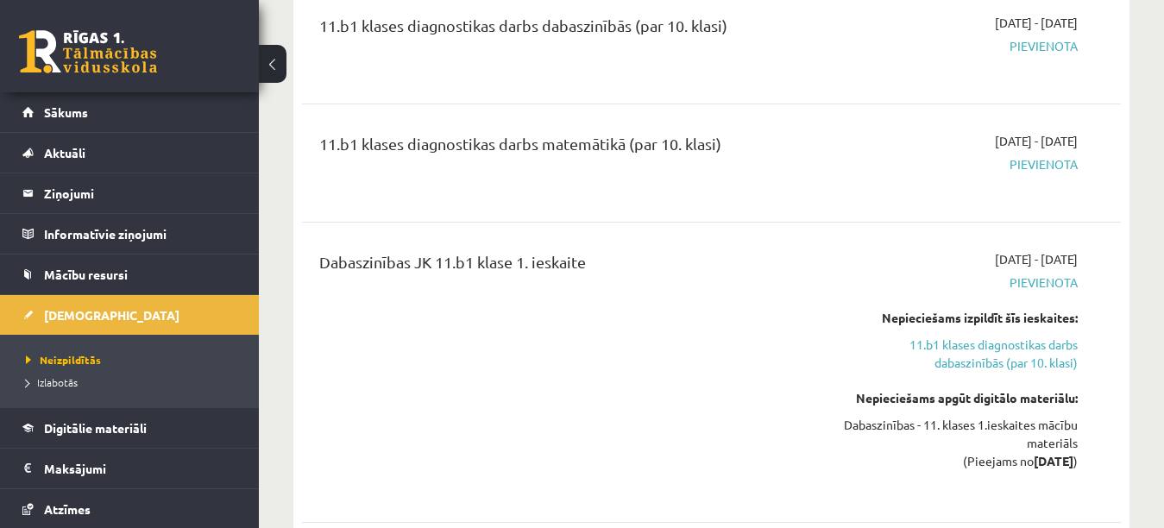
scroll to position [354, 0]
